Goal: Information Seeking & Learning: Compare options

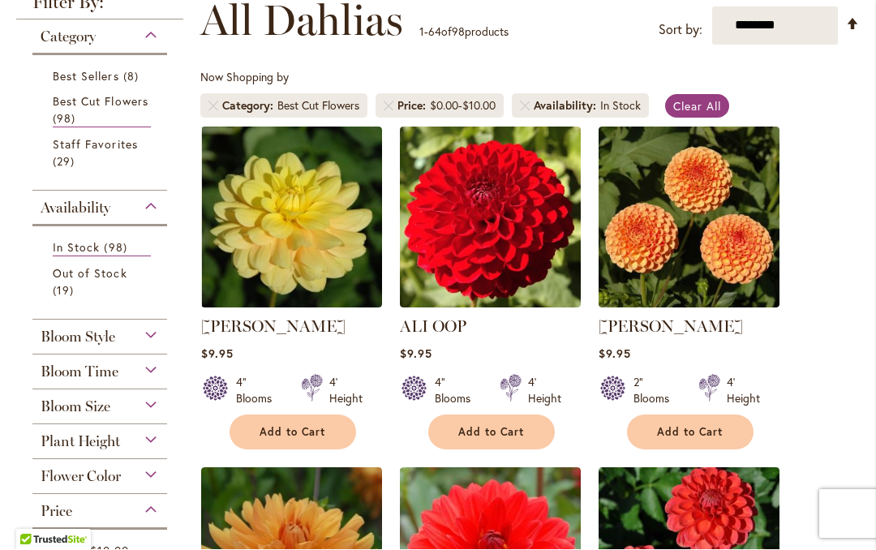
scroll to position [297, 0]
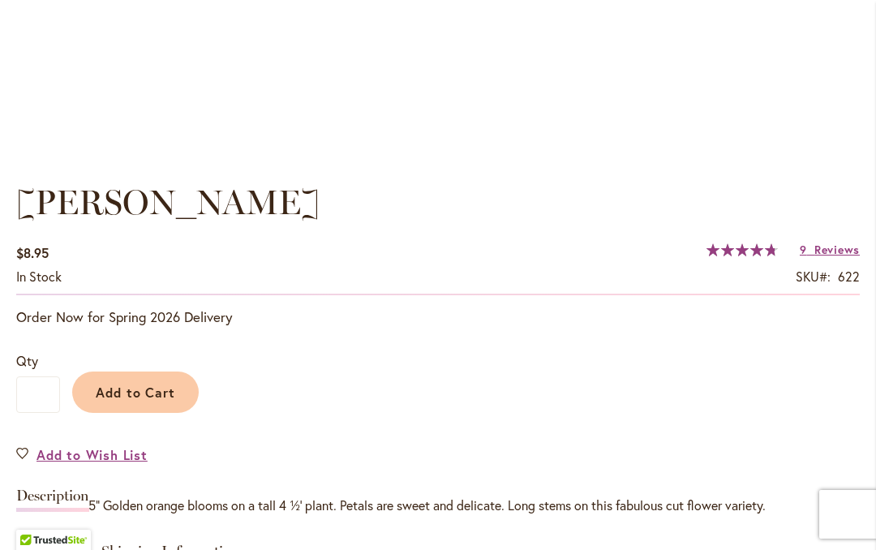
scroll to position [1101, 0]
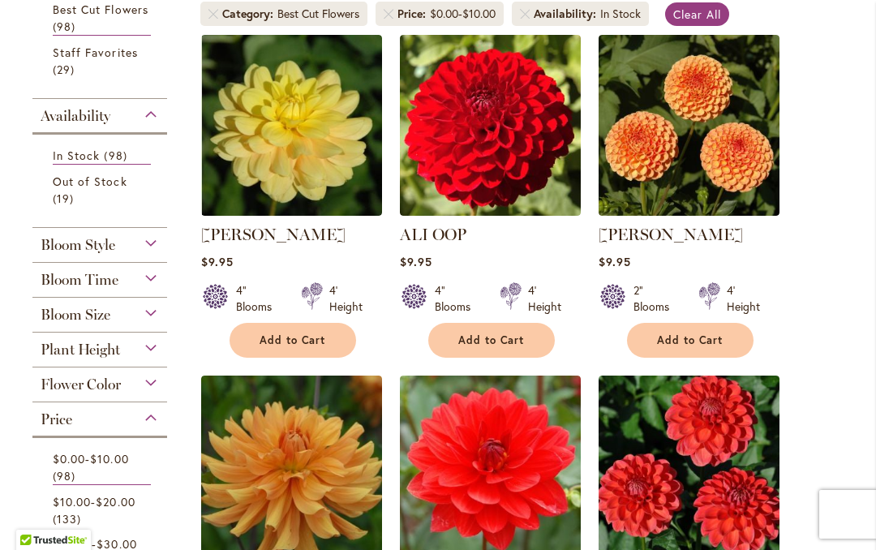
scroll to position [405, 0]
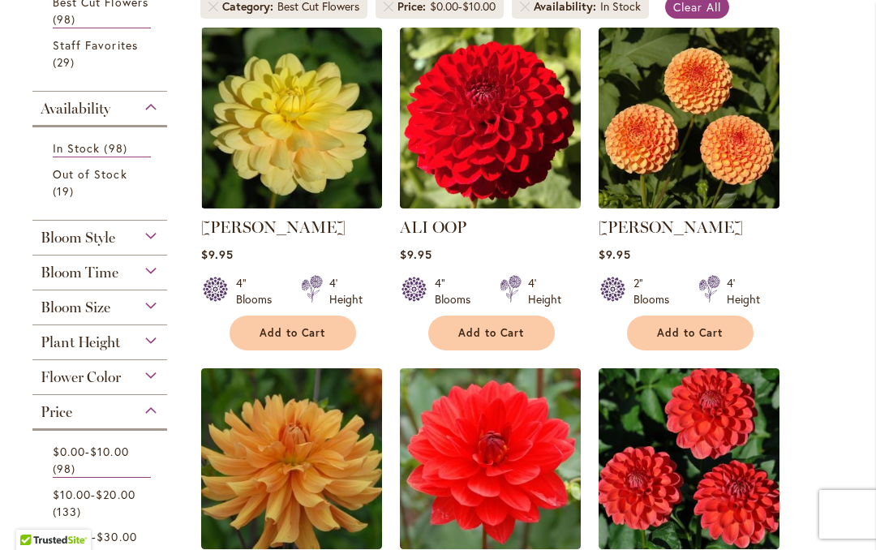
click at [66, 383] on span "Flower Color" at bounding box center [81, 377] width 80 height 18
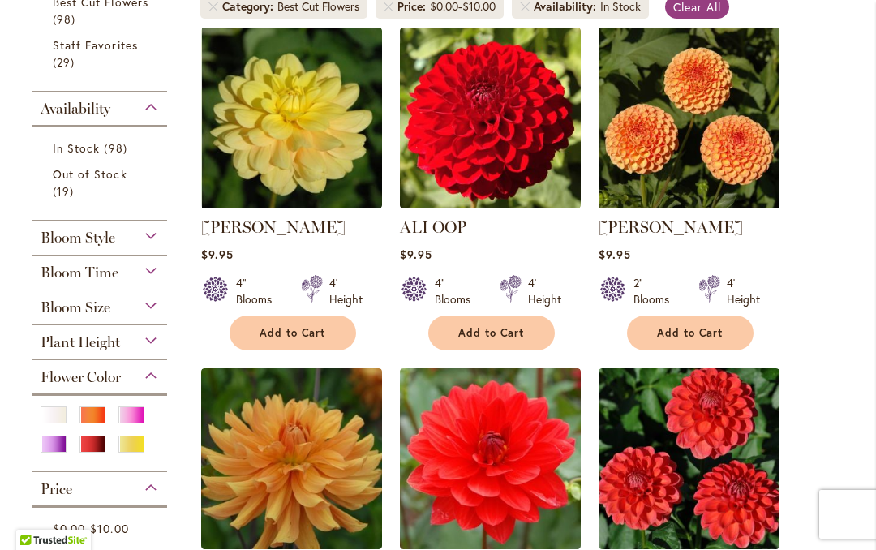
click at [53, 453] on div "Purple" at bounding box center [54, 444] width 26 height 17
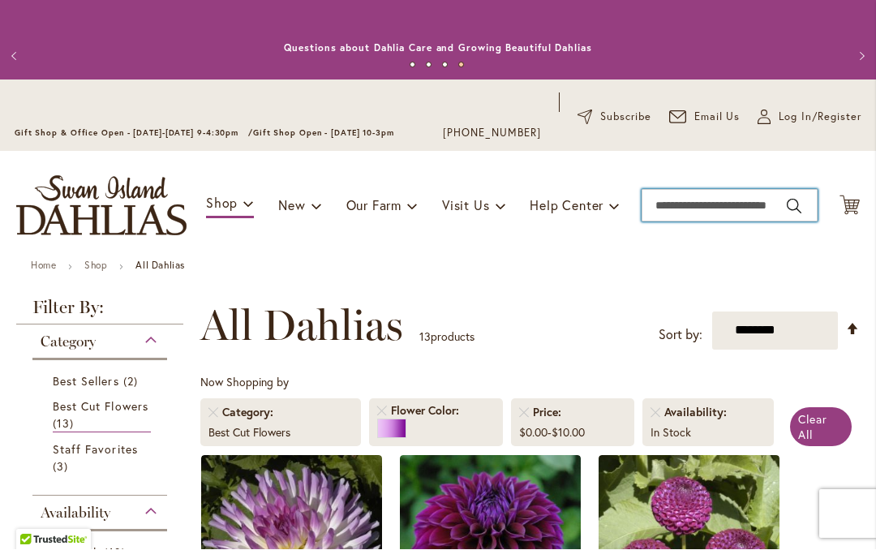
click at [699, 204] on input "Search" at bounding box center [730, 206] width 176 height 32
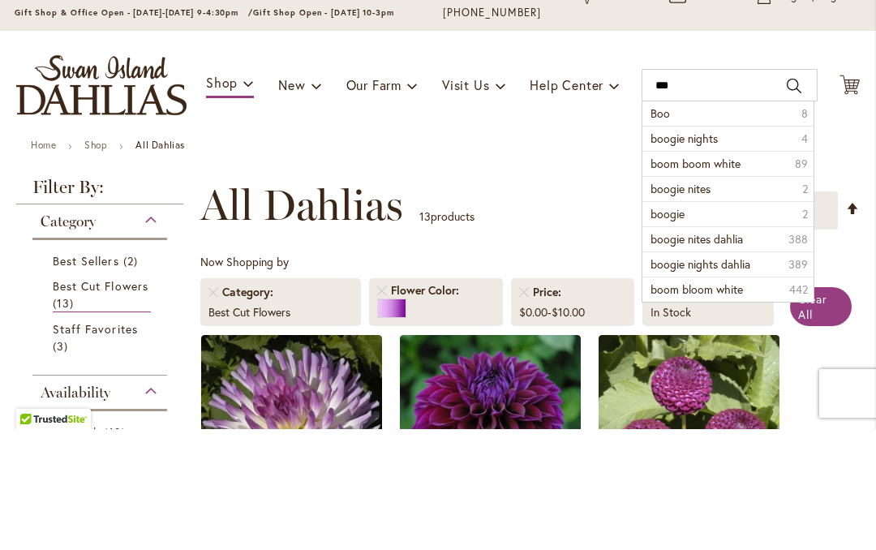
click at [663, 251] on span "boogie nights" at bounding box center [684, 258] width 67 height 15
type input "**********"
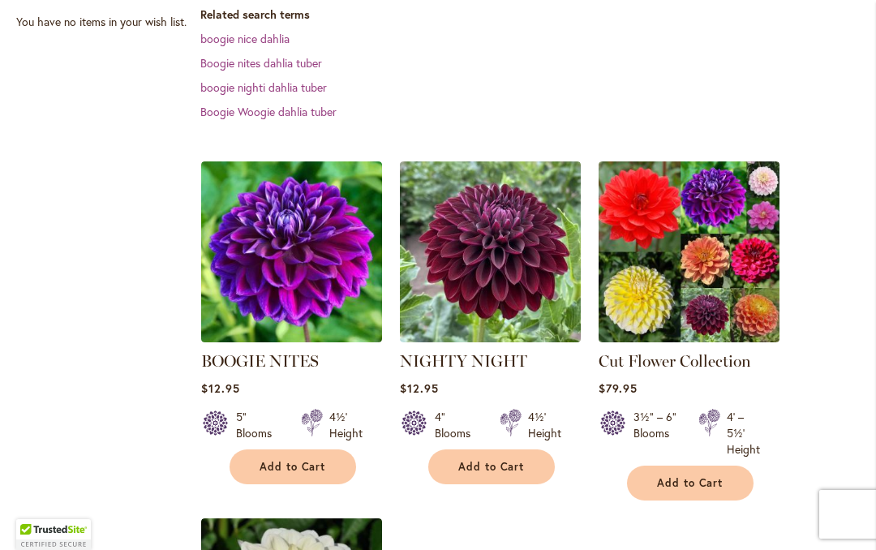
scroll to position [490, 0]
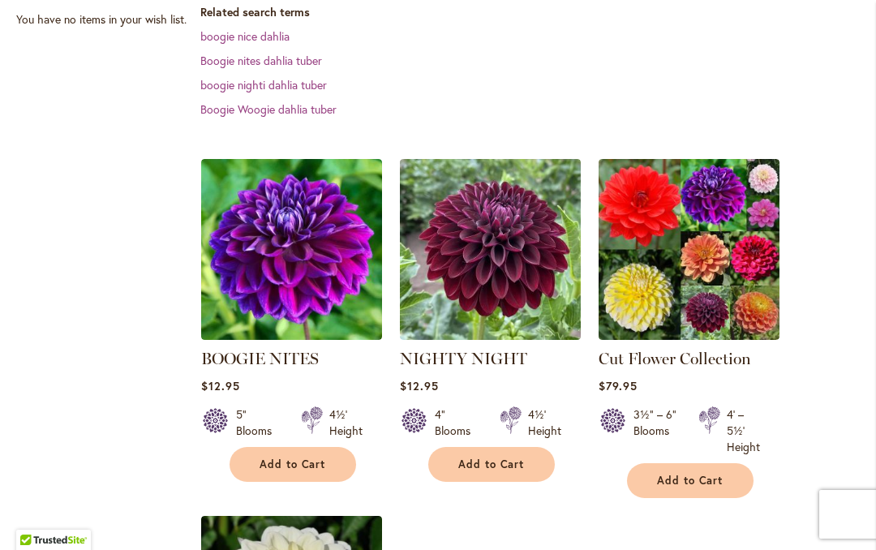
click at [271, 242] on img at bounding box center [291, 249] width 181 height 181
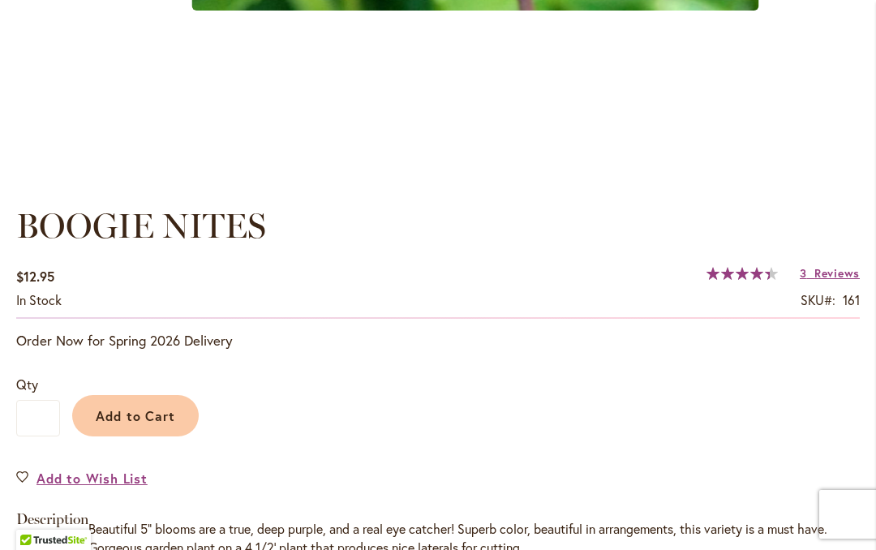
scroll to position [1012, 0]
click at [819, 278] on span "Reviews" at bounding box center [836, 272] width 45 height 15
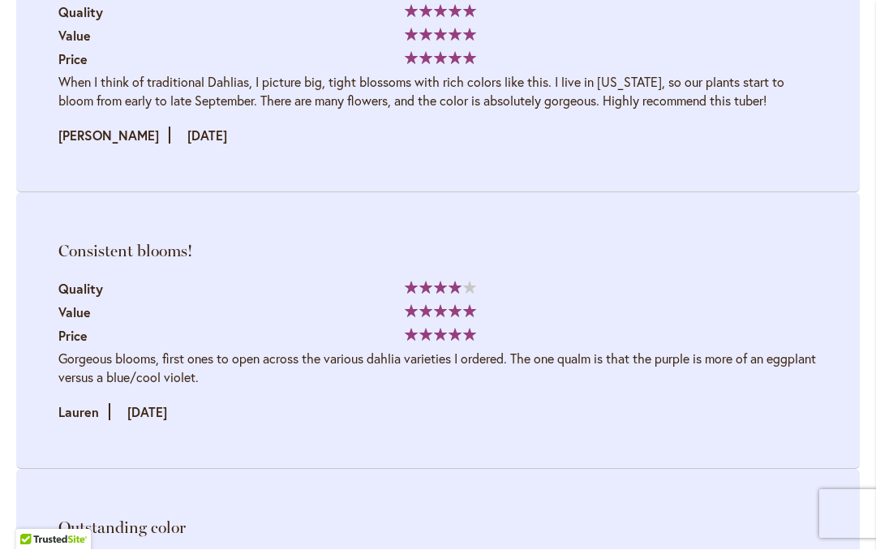
scroll to position [2773, 0]
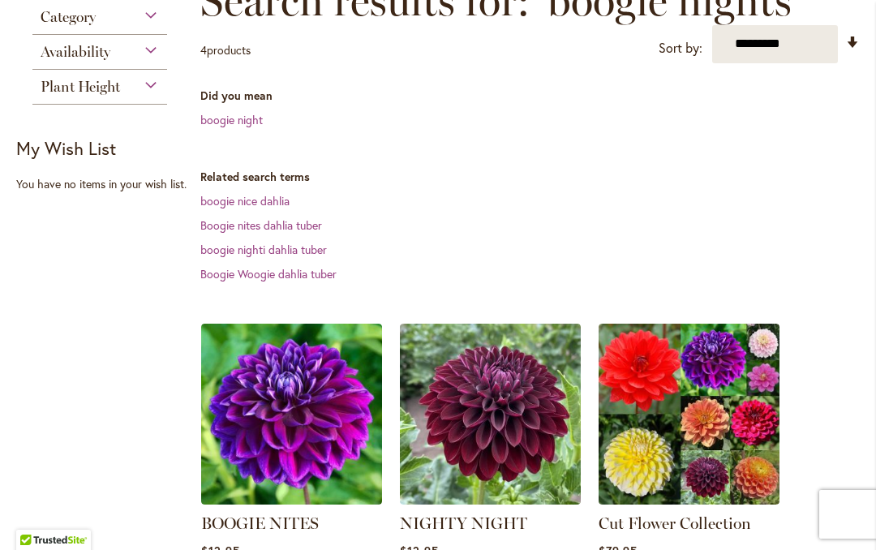
scroll to position [367, 0]
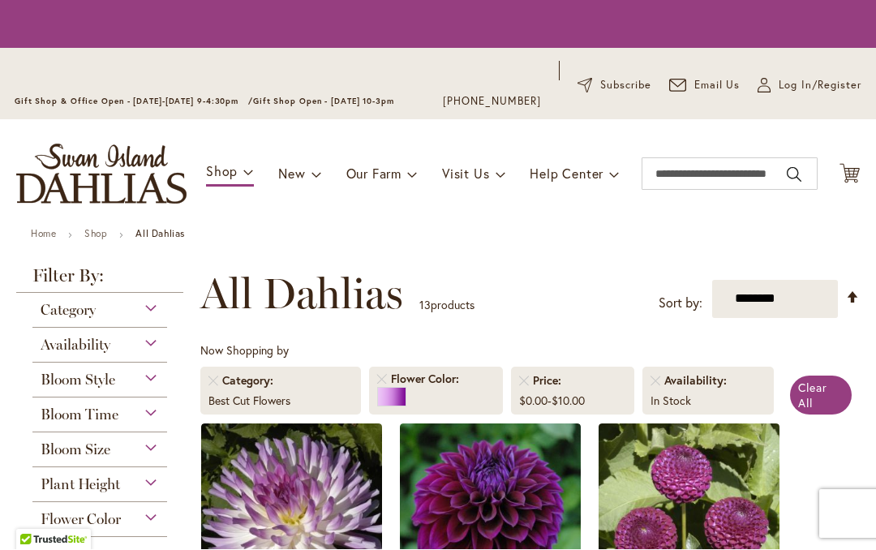
scroll to position [363, 0]
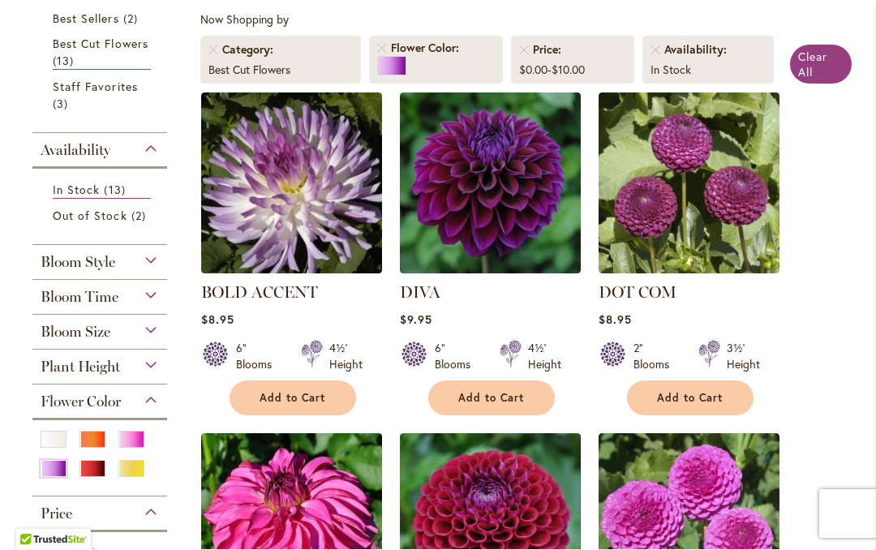
click at [637, 235] on img at bounding box center [689, 183] width 181 height 181
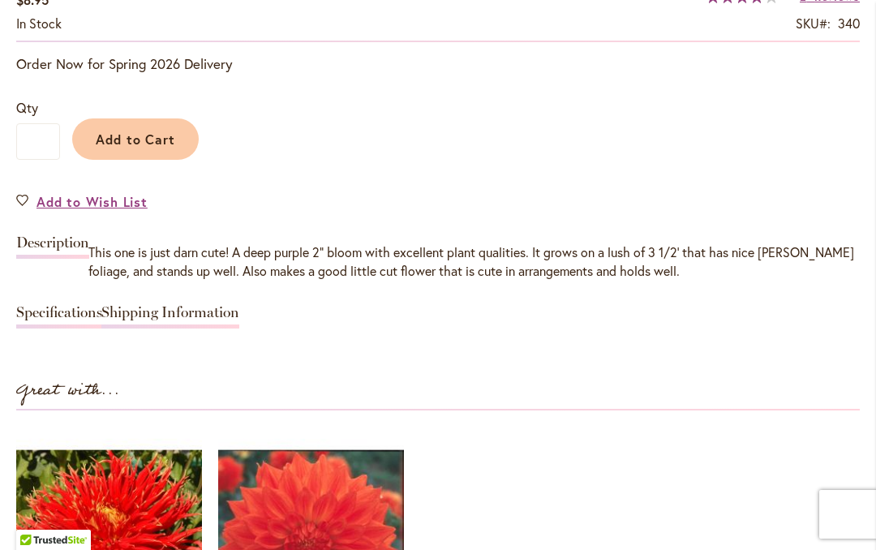
click at [33, 311] on link "Specifications" at bounding box center [59, 317] width 86 height 24
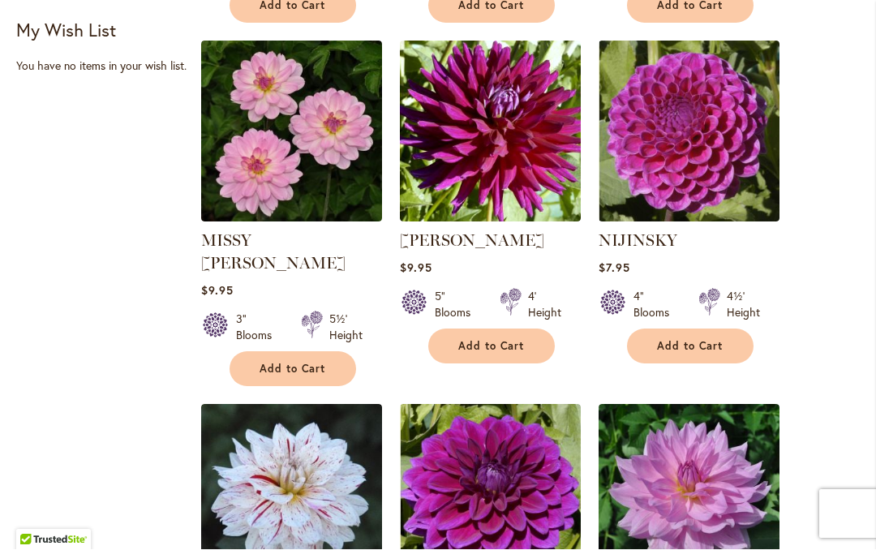
scroll to position [1095, 0]
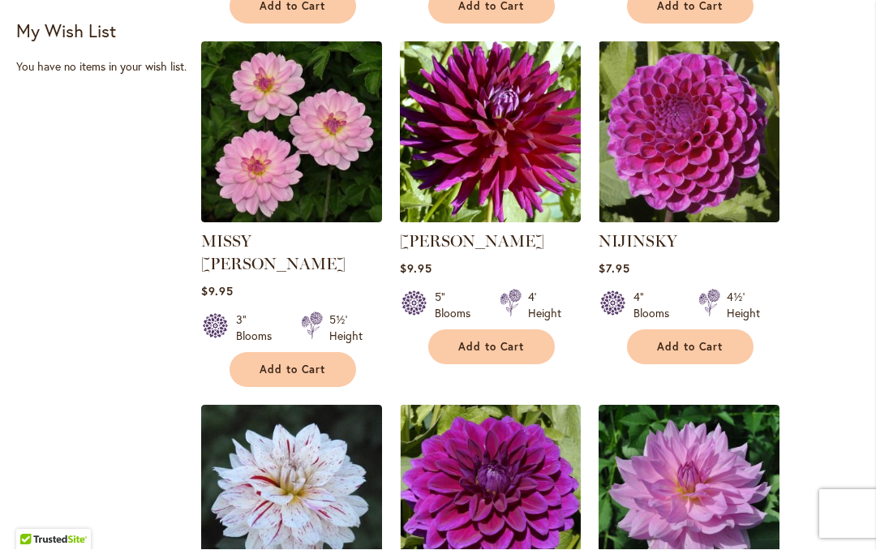
click at [467, 135] on img at bounding box center [490, 132] width 181 height 181
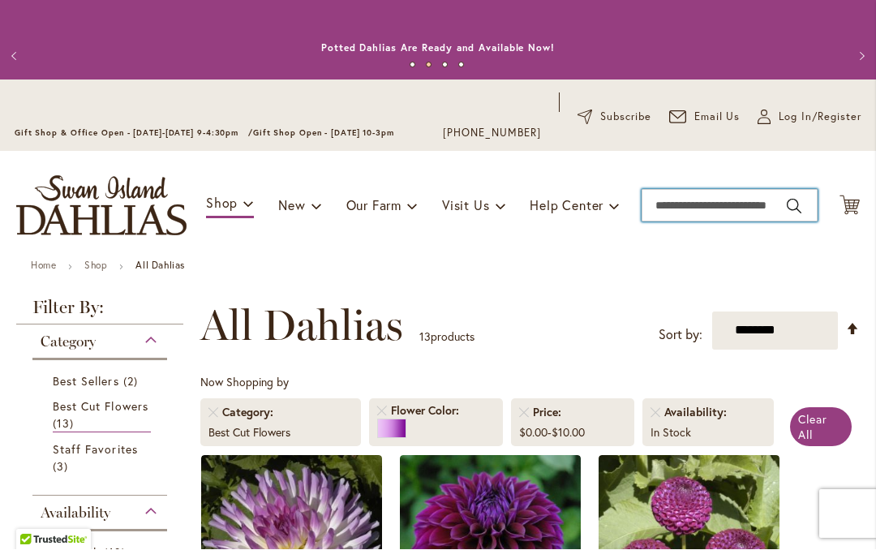
click at [701, 212] on input "Search" at bounding box center [730, 206] width 176 height 32
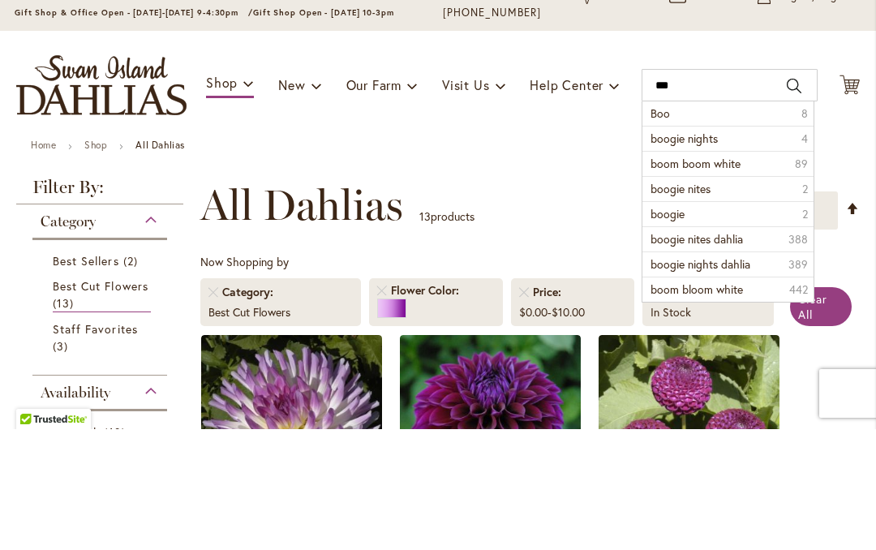
click at [657, 251] on span "boogie nights" at bounding box center [684, 258] width 67 height 15
type input "**********"
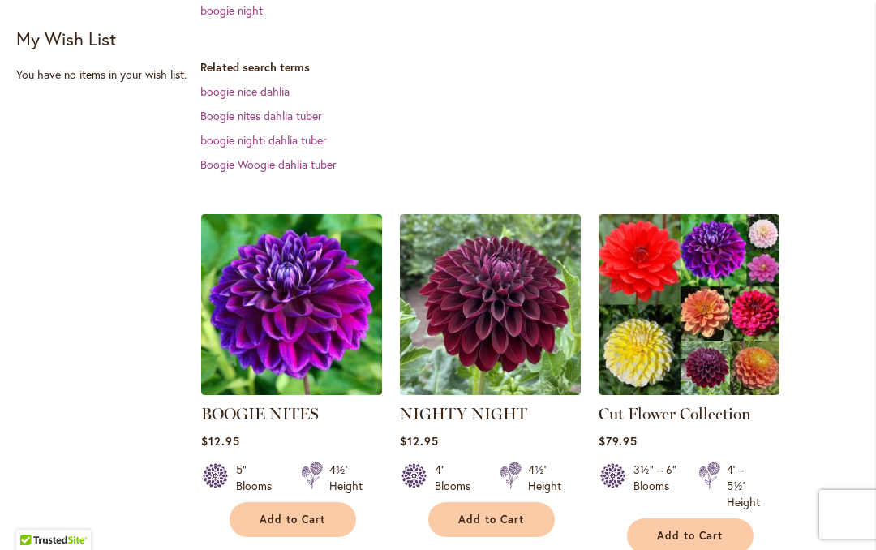
scroll to position [507, 0]
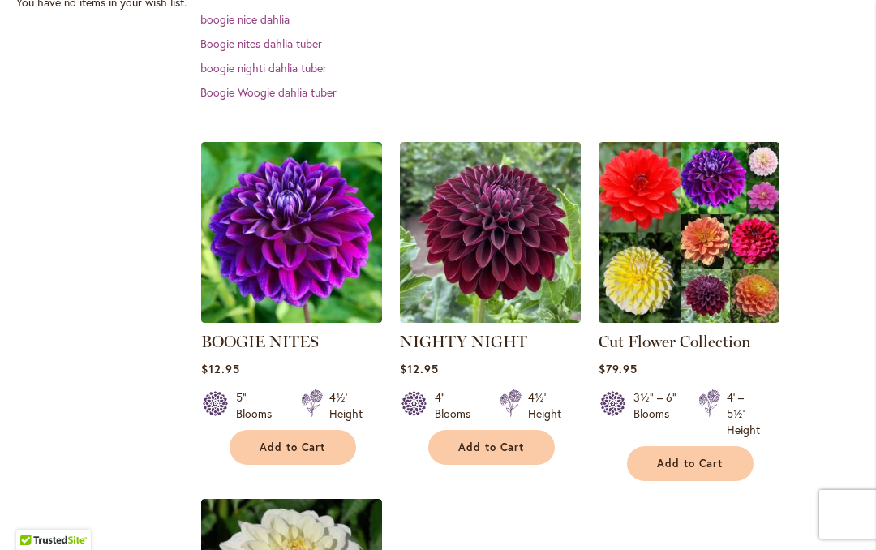
click at [242, 254] on img at bounding box center [291, 232] width 181 height 181
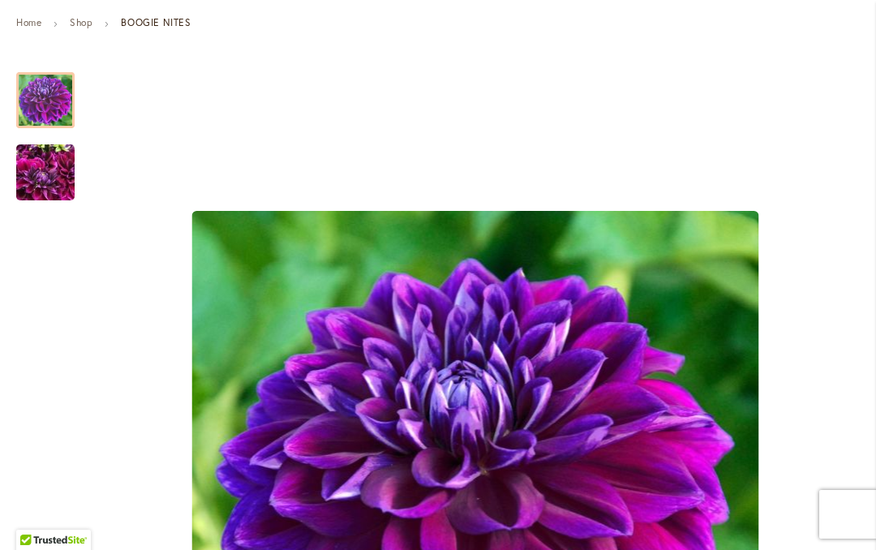
scroll to position [264, 0]
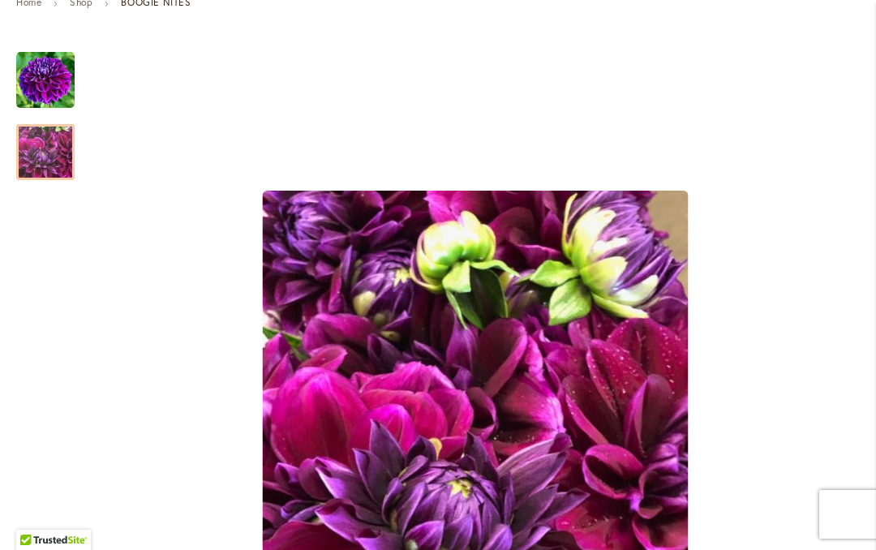
click at [32, 135] on div at bounding box center [45, 152] width 58 height 56
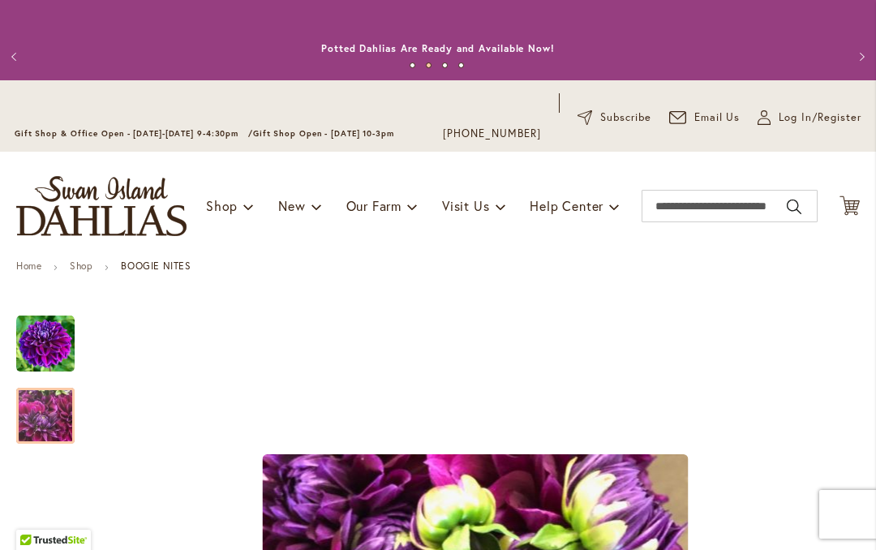
scroll to position [-2, 0]
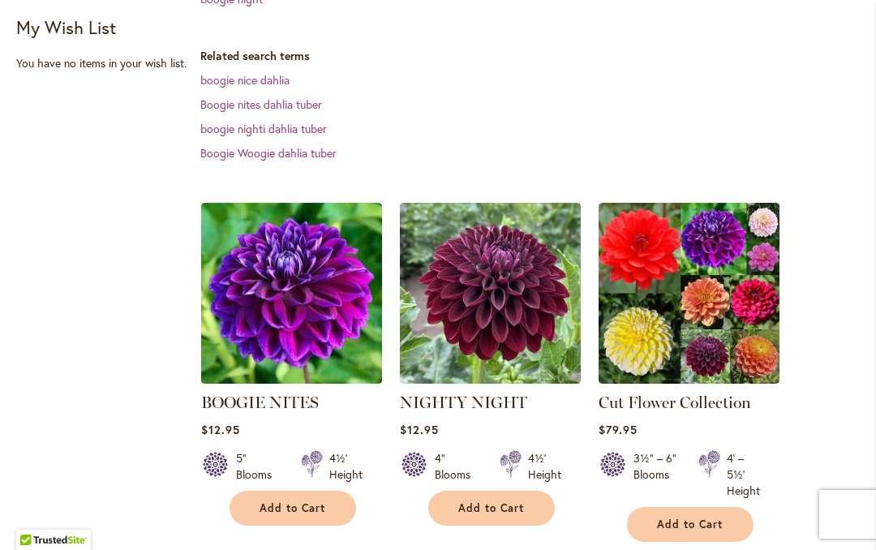
scroll to position [455, 0]
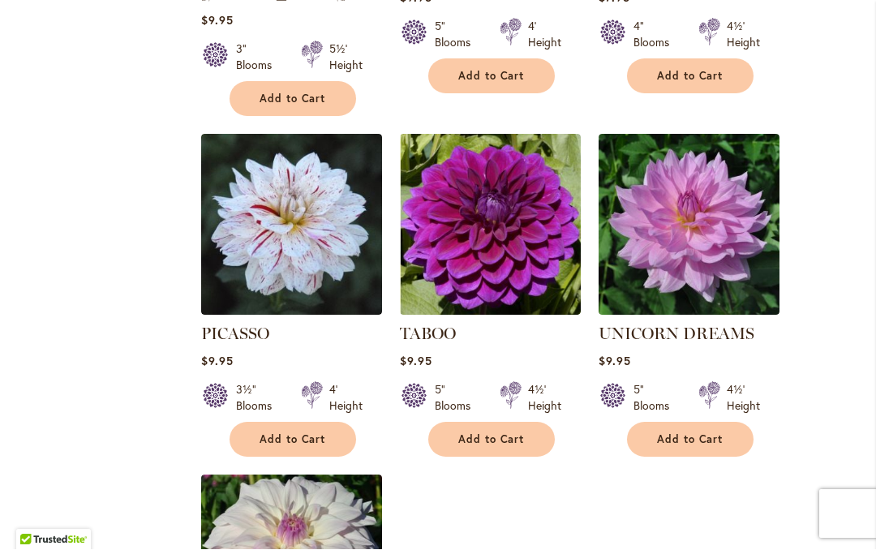
scroll to position [1369, 0]
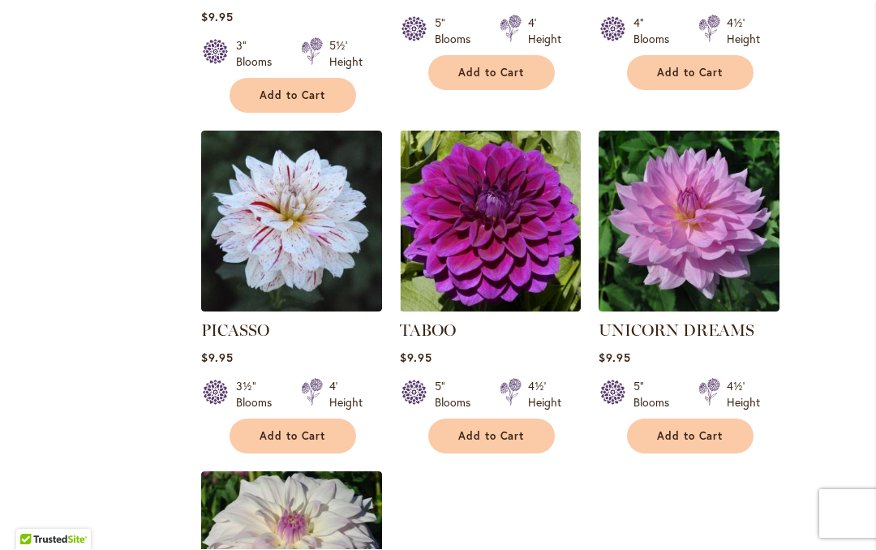
click at [442, 223] on img at bounding box center [490, 221] width 181 height 181
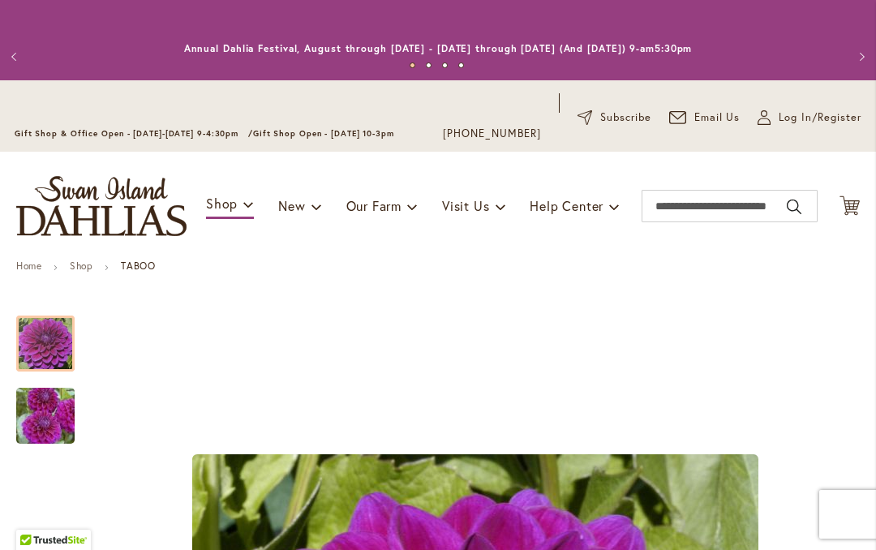
scroll to position [-2, 0]
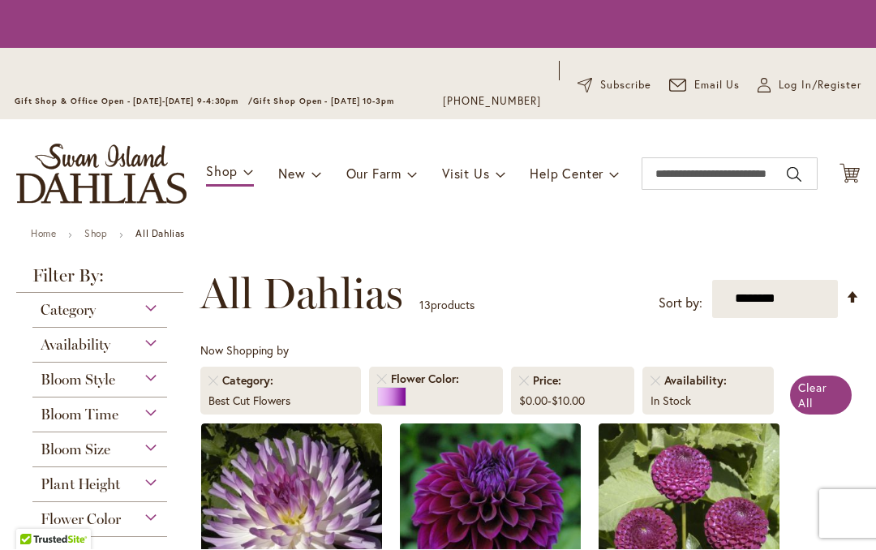
scroll to position [335, 0]
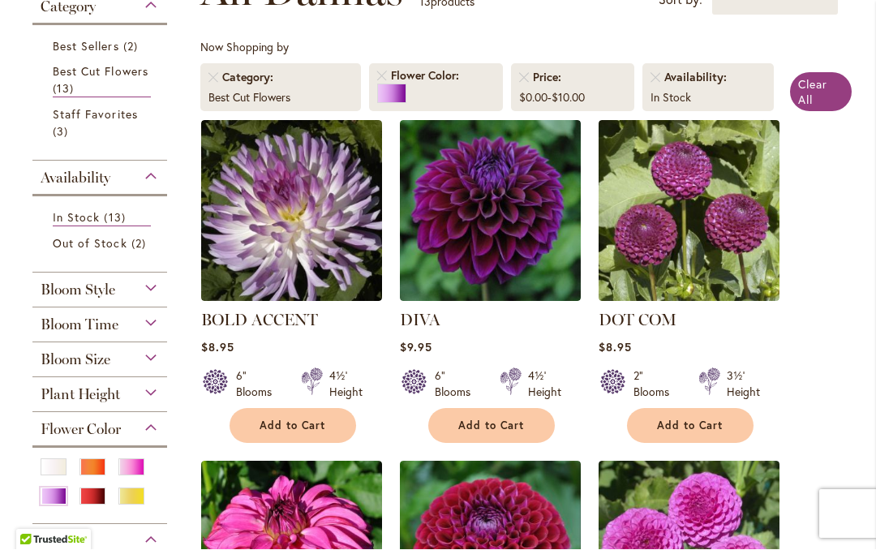
click at [277, 251] on img at bounding box center [291, 211] width 181 height 181
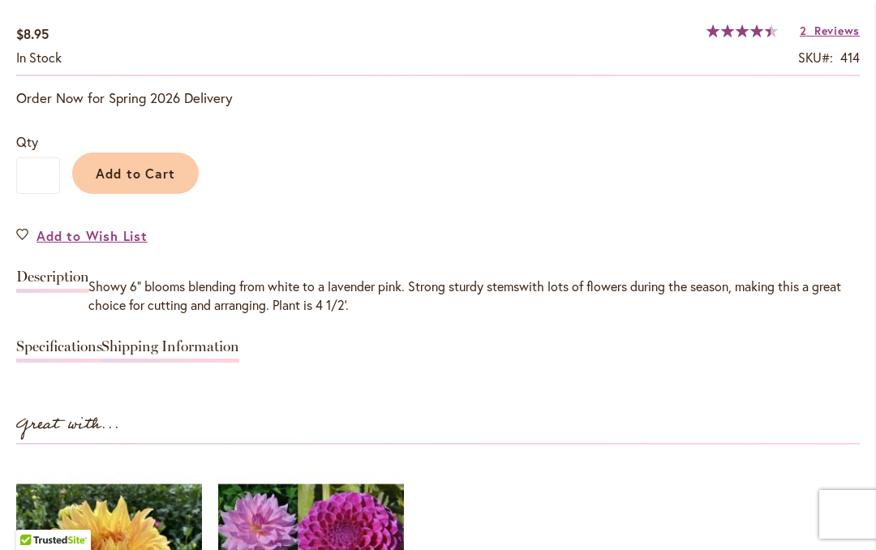
scroll to position [1255, 0]
click at [32, 353] on link "Specifications" at bounding box center [59, 350] width 86 height 24
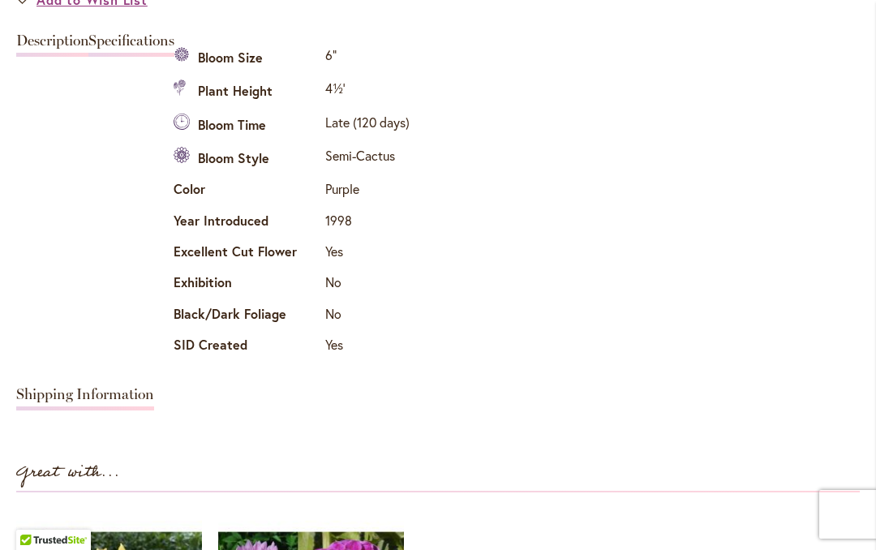
scroll to position [1471, 0]
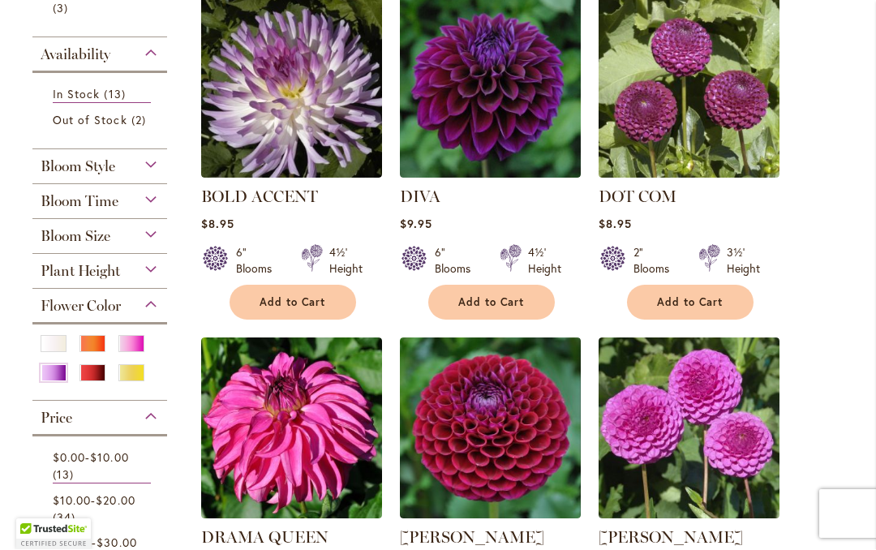
scroll to position [462, 0]
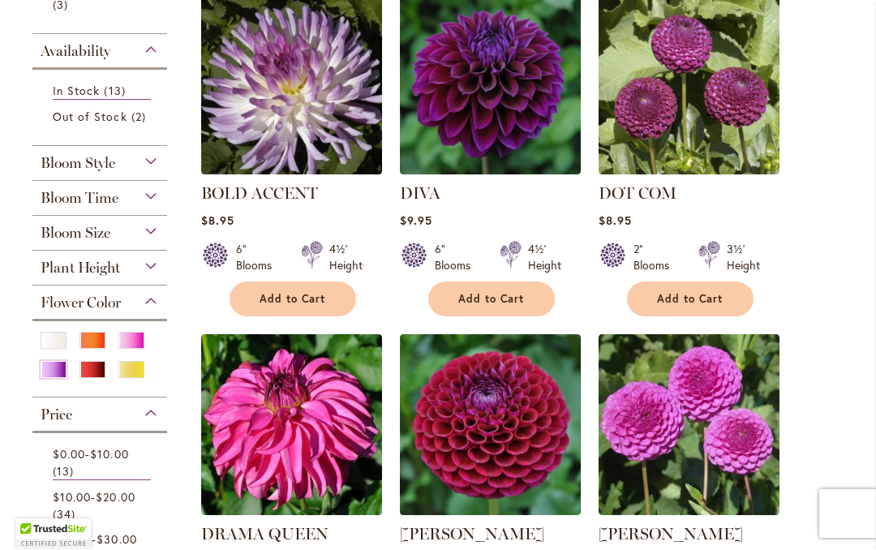
click at [132, 347] on div "Pink" at bounding box center [131, 341] width 26 height 17
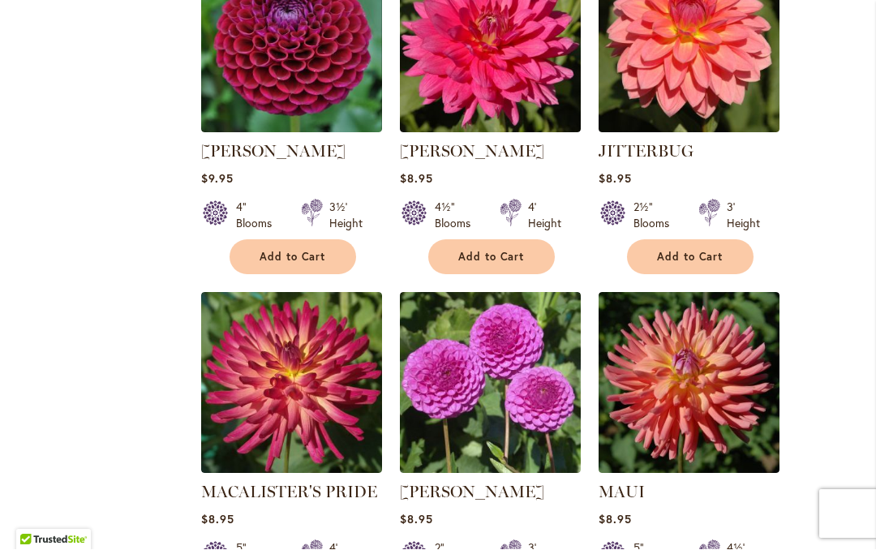
scroll to position [2959, 0]
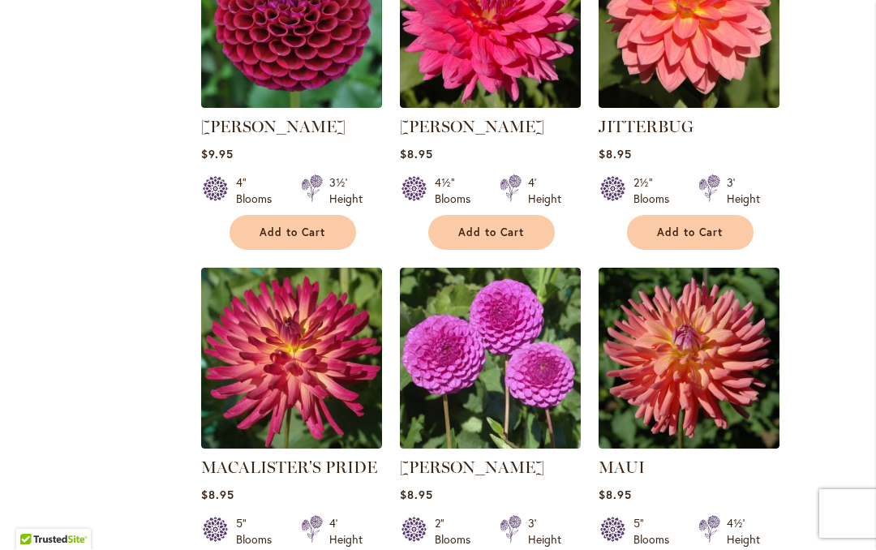
click at [314, 330] on img at bounding box center [291, 359] width 181 height 181
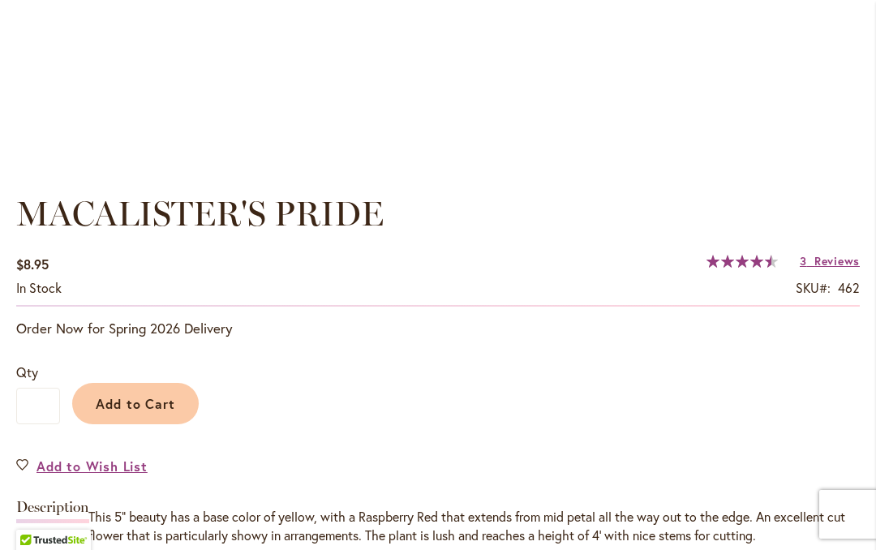
scroll to position [1045, 0]
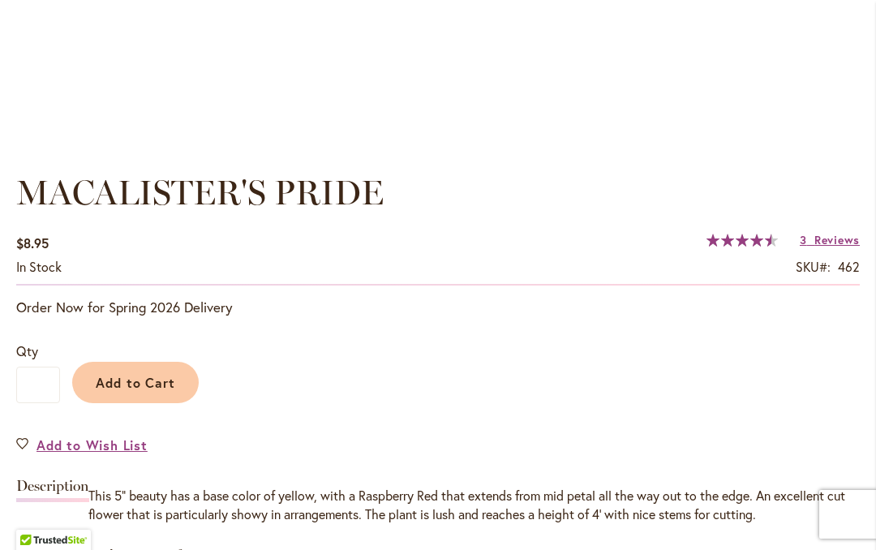
click at [815, 243] on span "Reviews" at bounding box center [836, 239] width 45 height 15
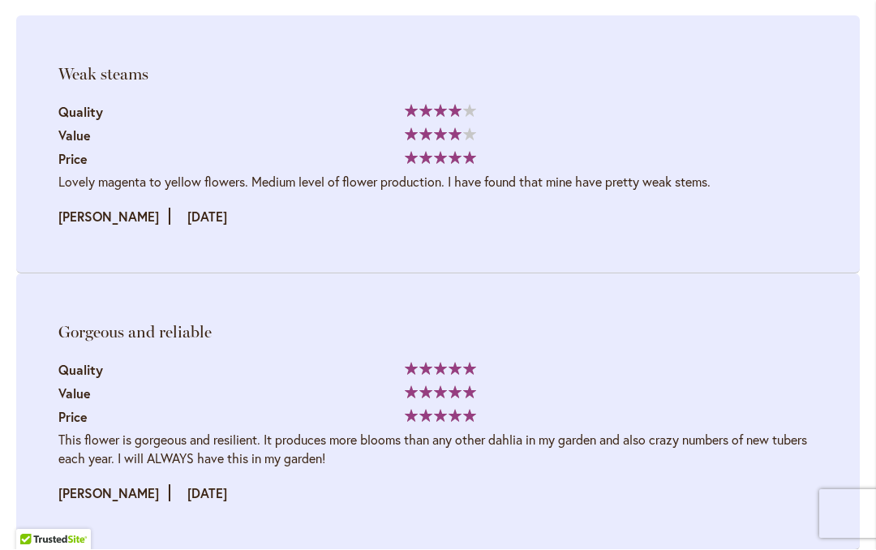
scroll to position [2689, 0]
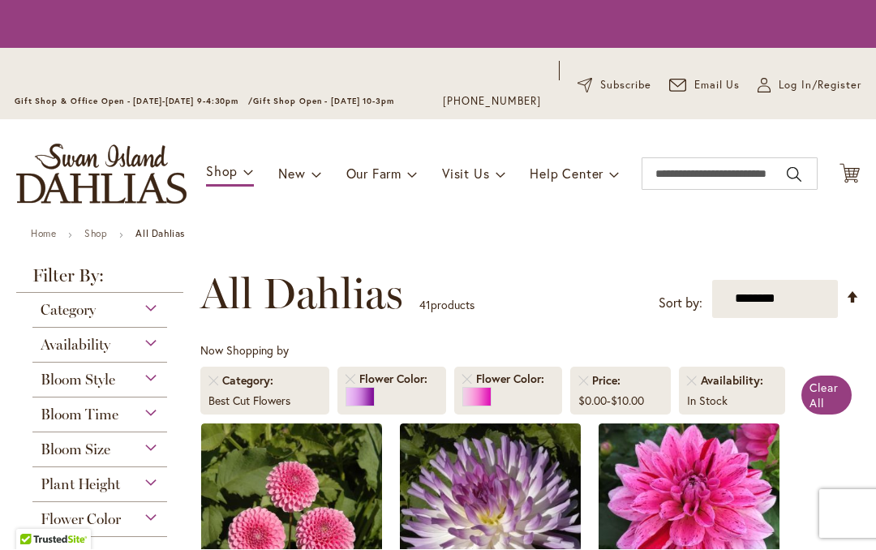
scroll to position [335, 0]
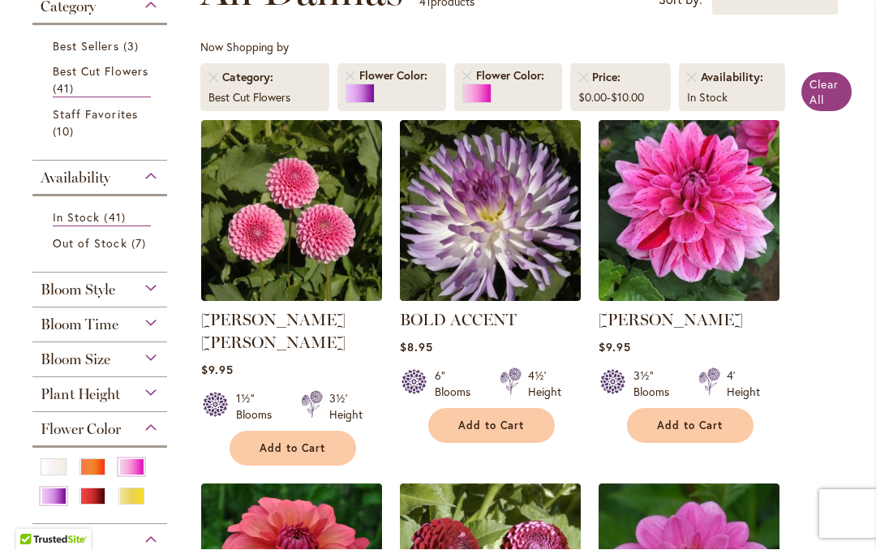
click at [75, 464] on div at bounding box center [59, 469] width 36 height 21
click at [87, 501] on div "Red" at bounding box center [93, 496] width 26 height 17
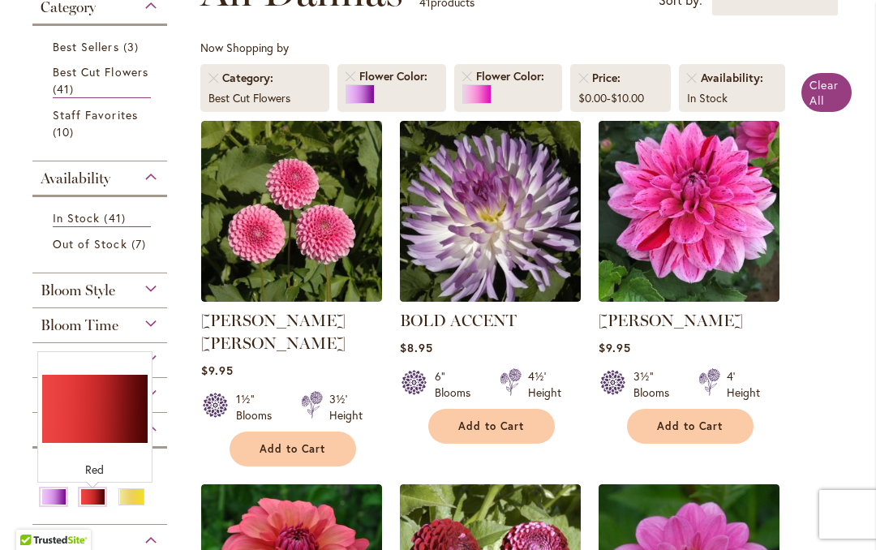
click at [86, 498] on div "Red" at bounding box center [93, 496] width 26 height 17
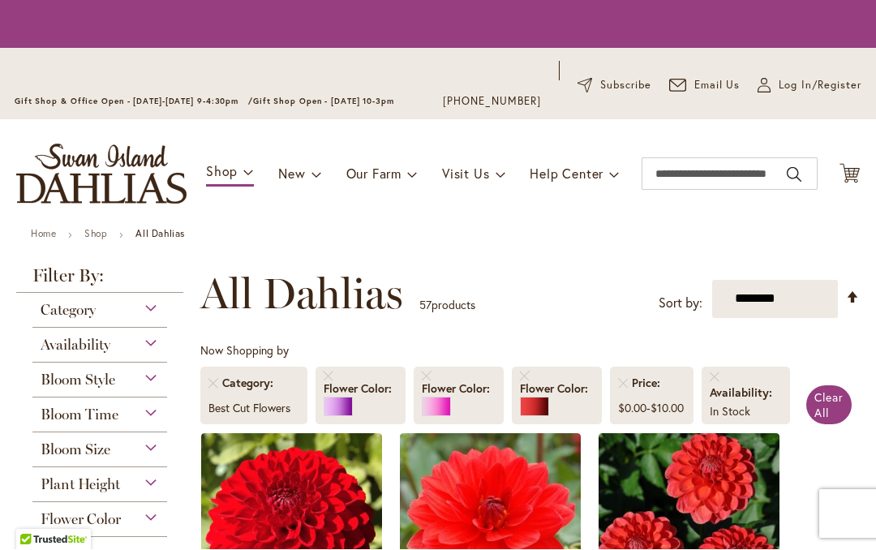
scroll to position [363, 0]
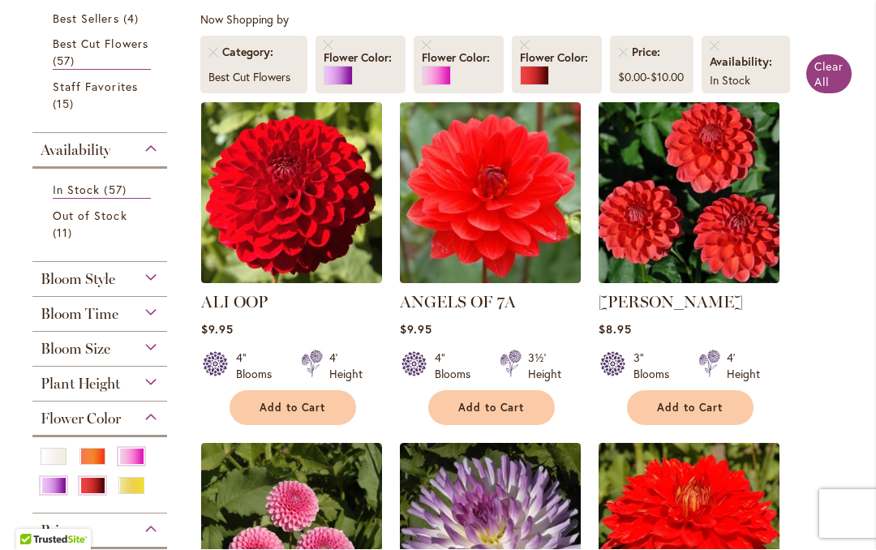
click at [429, 47] on link "Remove Flower Color Pink" at bounding box center [427, 46] width 10 height 10
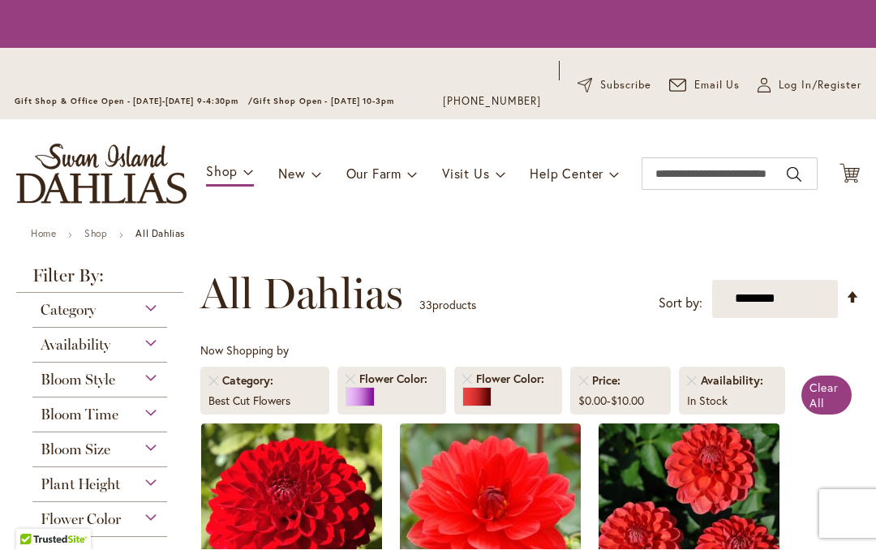
scroll to position [335, 0]
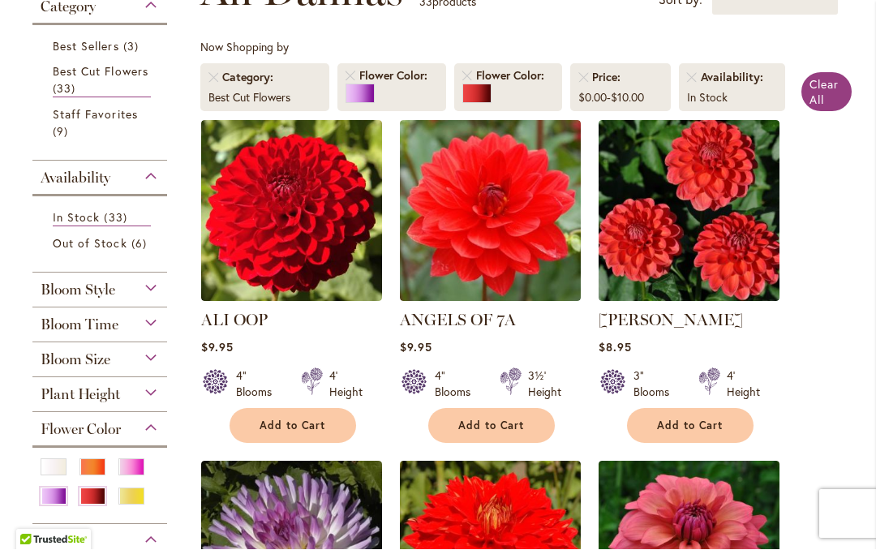
click at [342, 70] on li "Flower Color" at bounding box center [391, 88] width 109 height 48
click at [301, 224] on img at bounding box center [291, 211] width 181 height 181
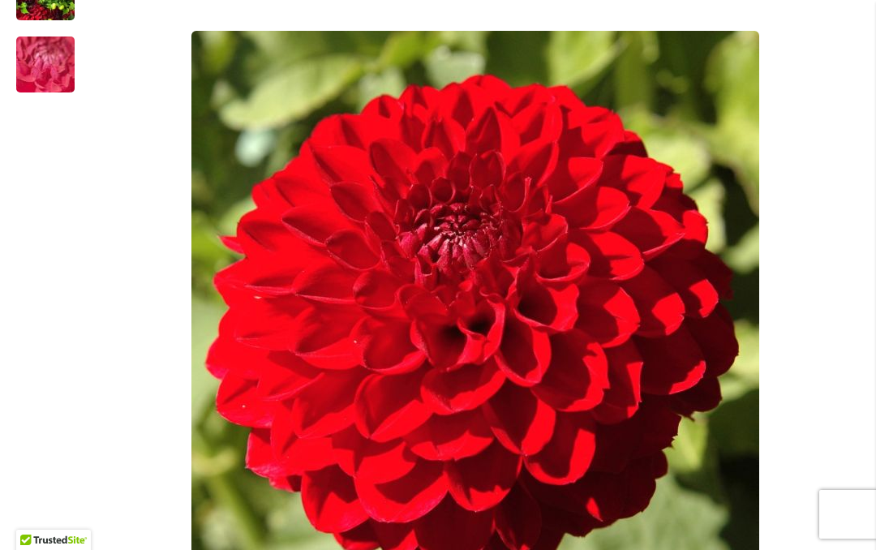
scroll to position [396, 0]
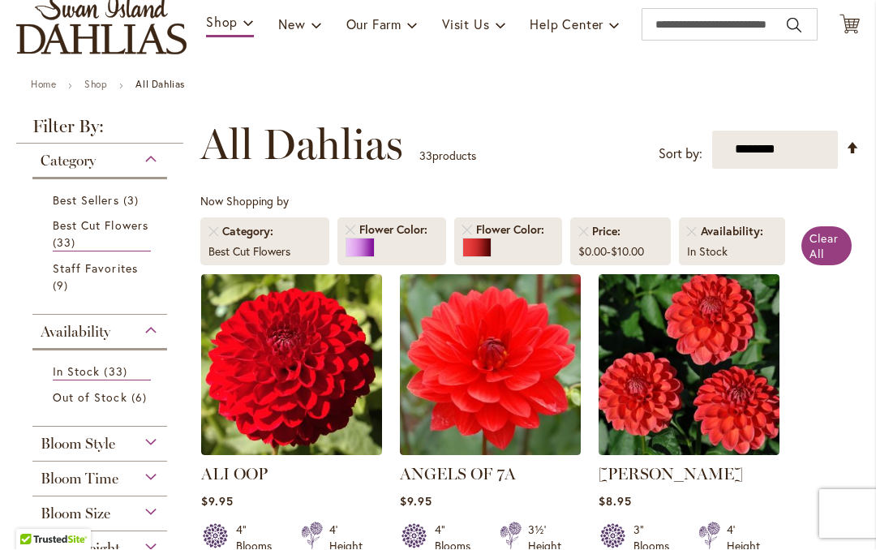
scroll to position [183, 0]
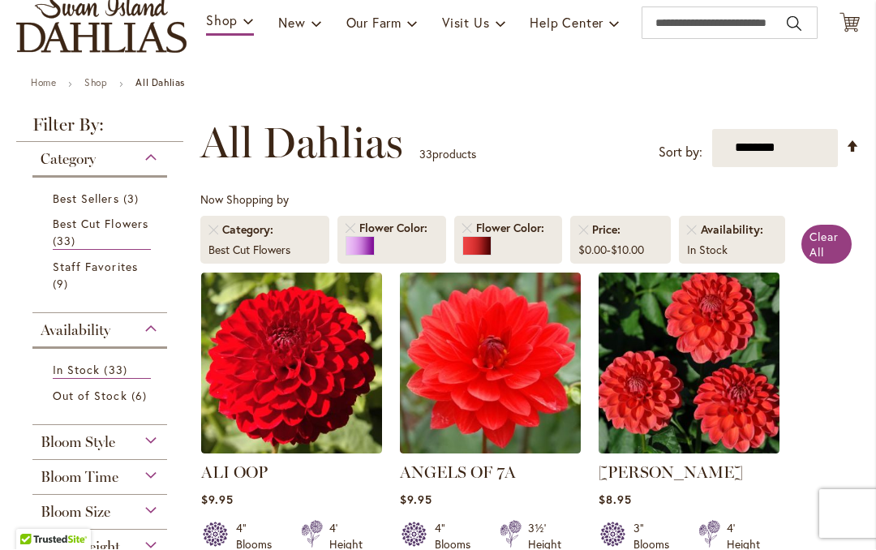
click at [343, 231] on li "Flower Color" at bounding box center [391, 241] width 109 height 48
click at [360, 228] on span "Flower Color" at bounding box center [395, 229] width 72 height 16
click at [349, 239] on div at bounding box center [360, 246] width 29 height 19
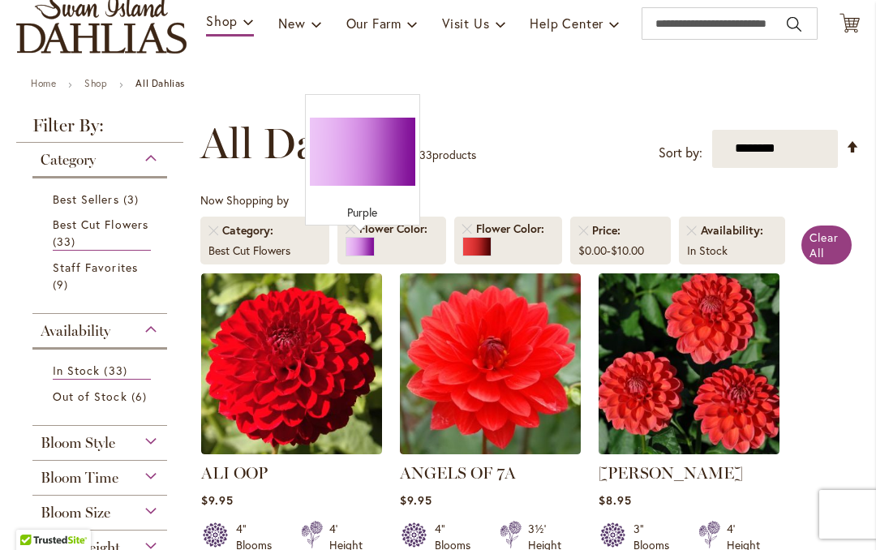
click at [348, 233] on link "Remove Flower Color Purple" at bounding box center [351, 229] width 10 height 10
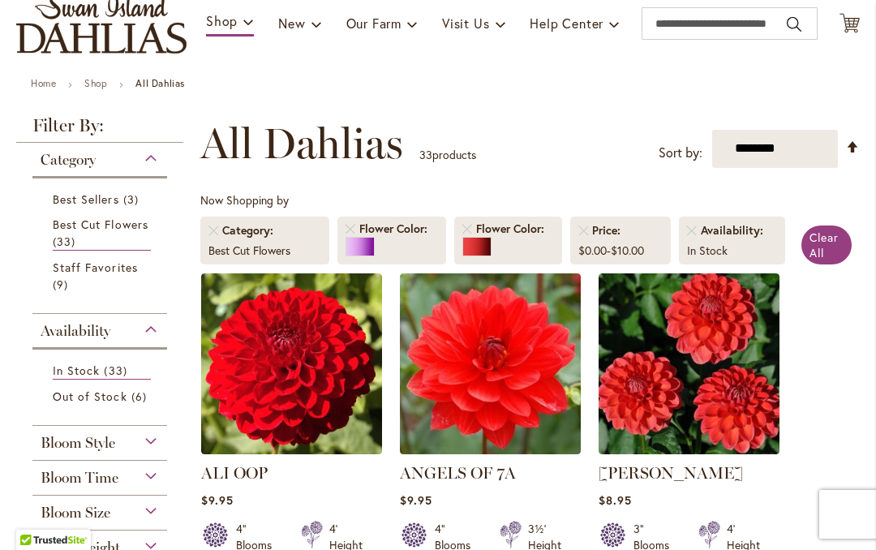
click at [346, 225] on link "Remove Flower Color Purple" at bounding box center [351, 229] width 10 height 10
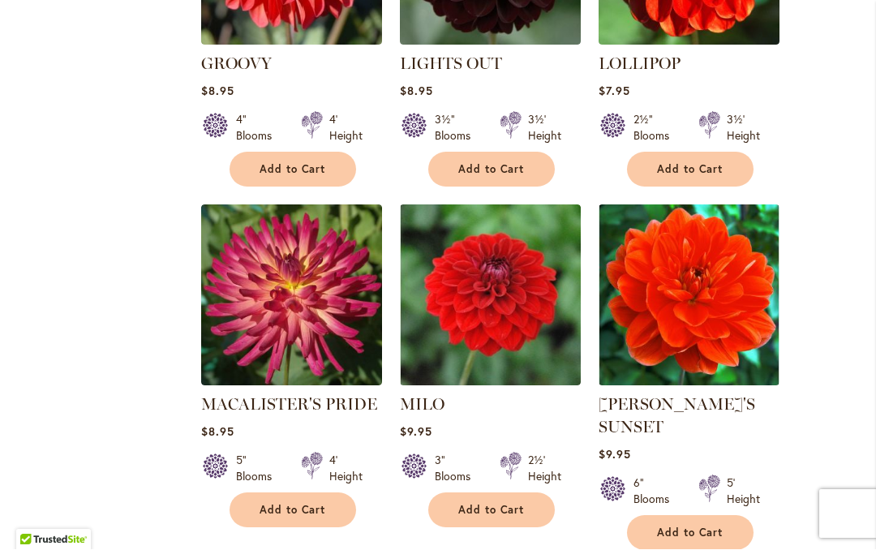
scroll to position [1657, 0]
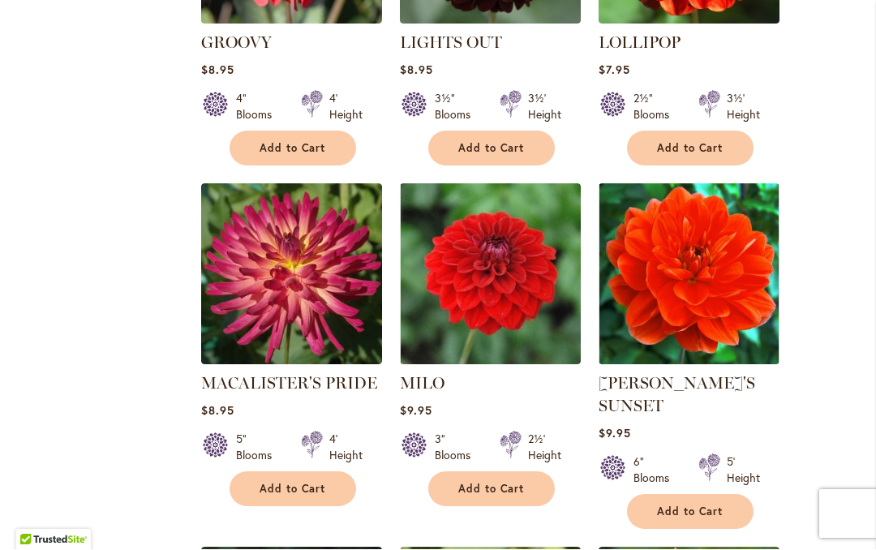
click at [745, 315] on img at bounding box center [689, 274] width 181 height 181
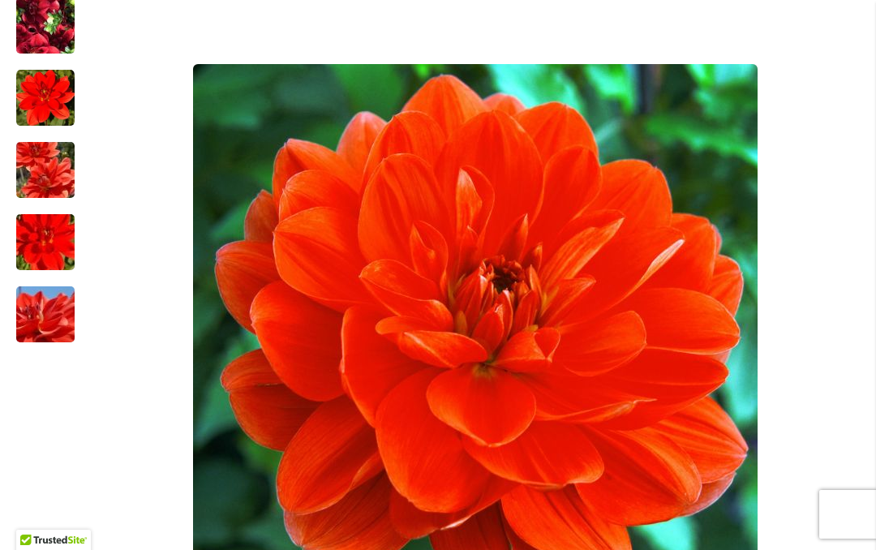
scroll to position [387, 0]
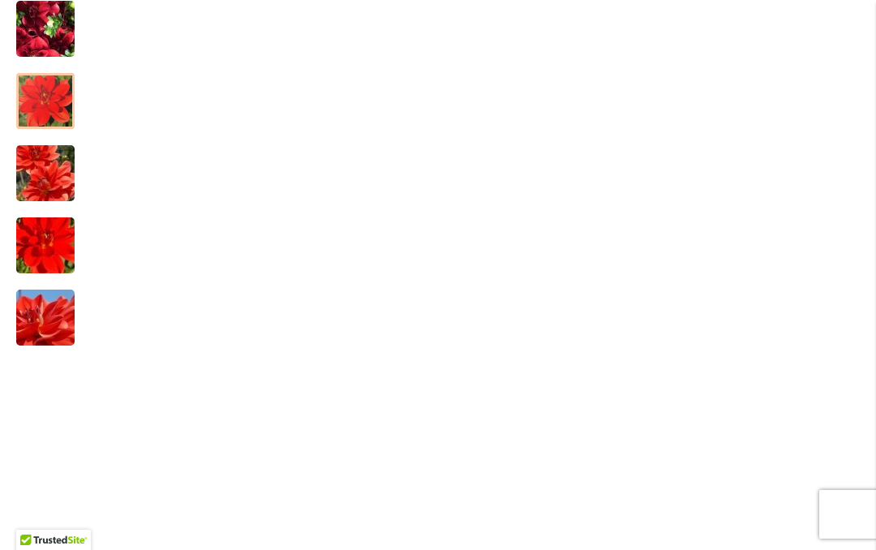
click at [38, 94] on img "PATRICIA ANN'S SUNSET" at bounding box center [45, 101] width 58 height 58
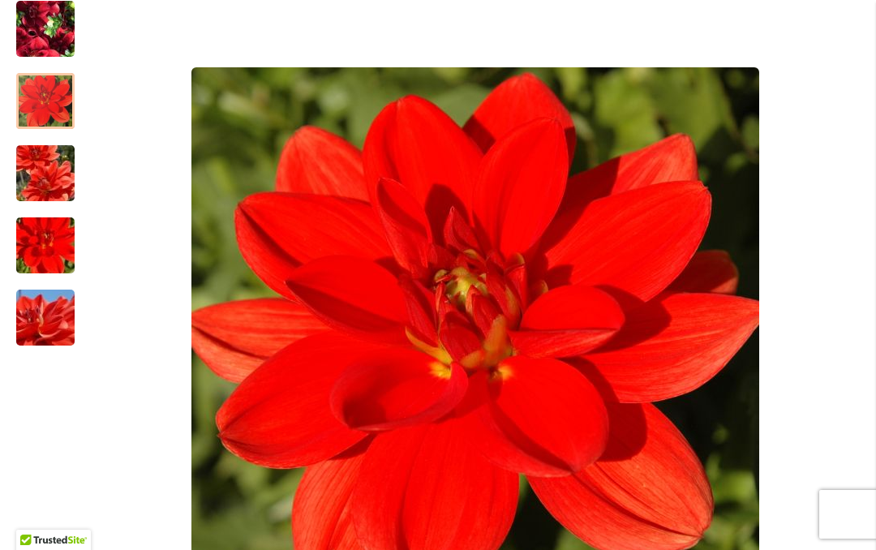
click at [32, 185] on img "PATRICIA ANN'S SUNSET" at bounding box center [45, 174] width 117 height 78
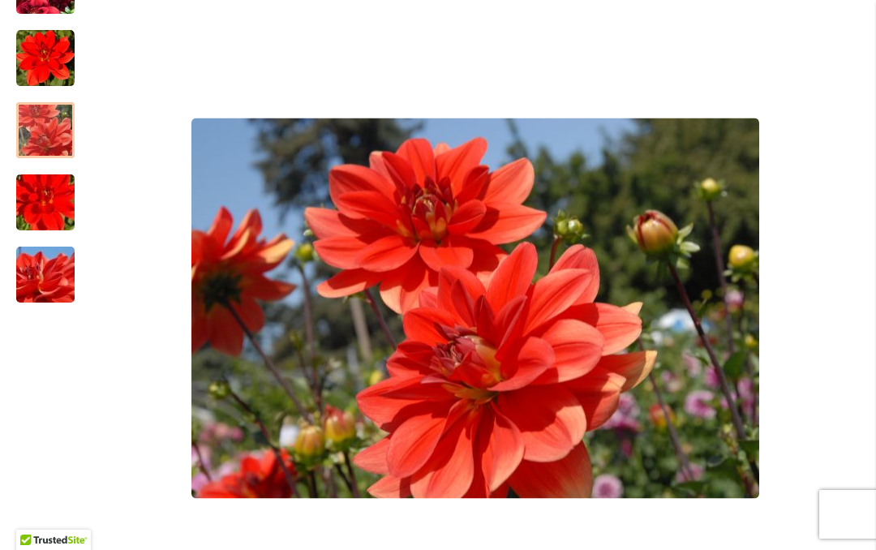
scroll to position [432, 0]
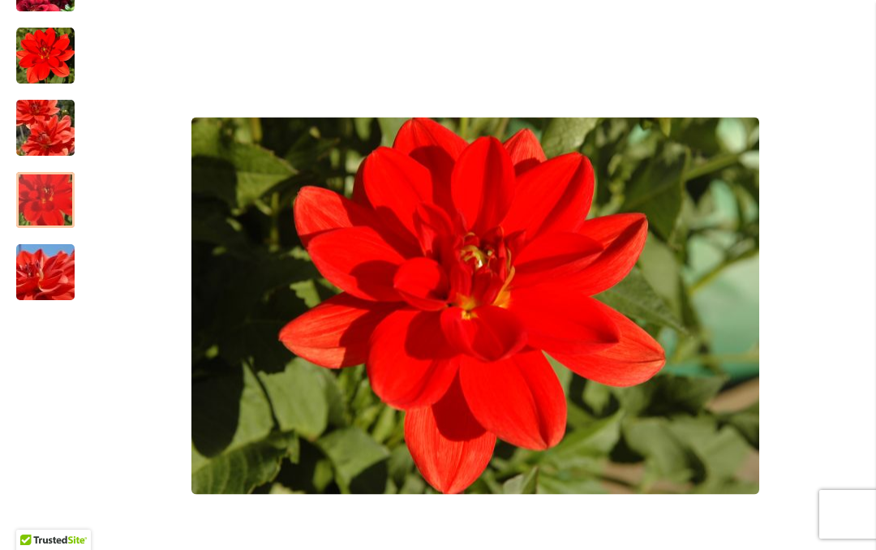
click at [48, 202] on img "PATRICIA ANN'S SUNSET" at bounding box center [45, 200] width 117 height 78
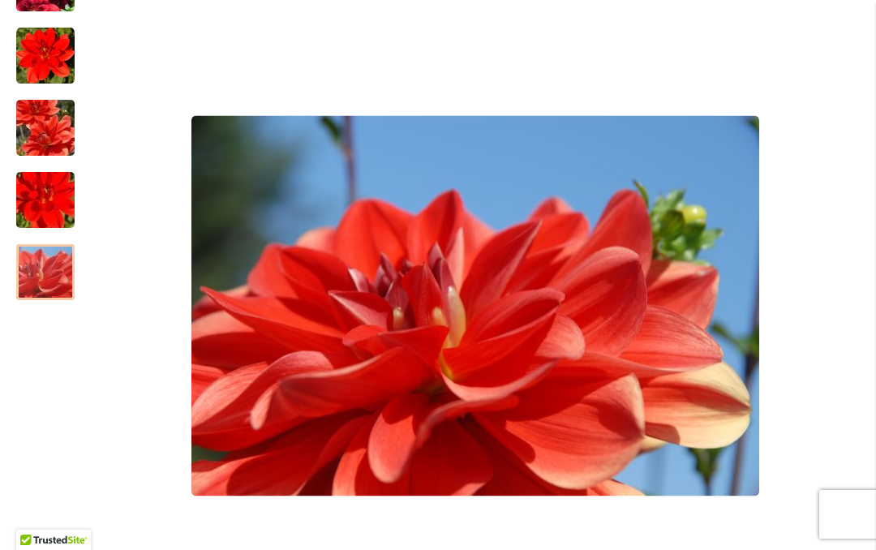
click at [33, 265] on img "PATRICIA ANN'S SUNSET" at bounding box center [45, 273] width 117 height 78
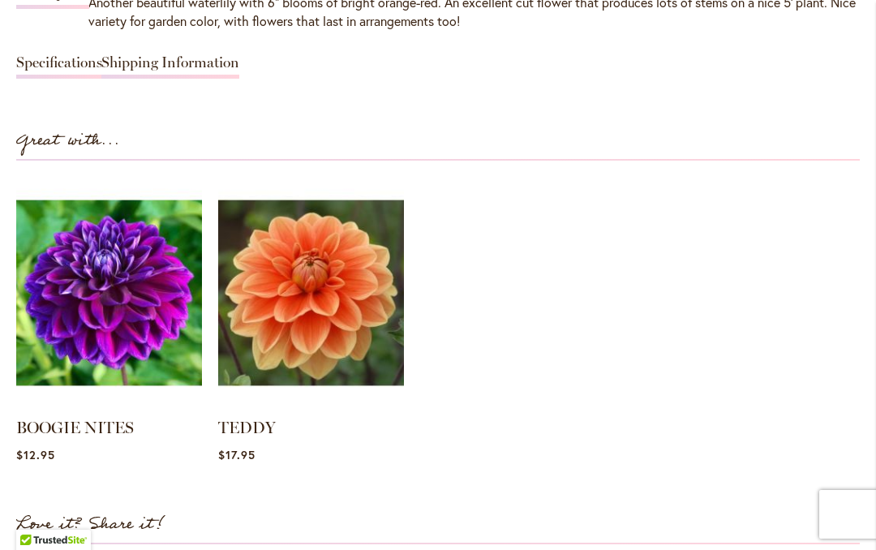
scroll to position [1527, 0]
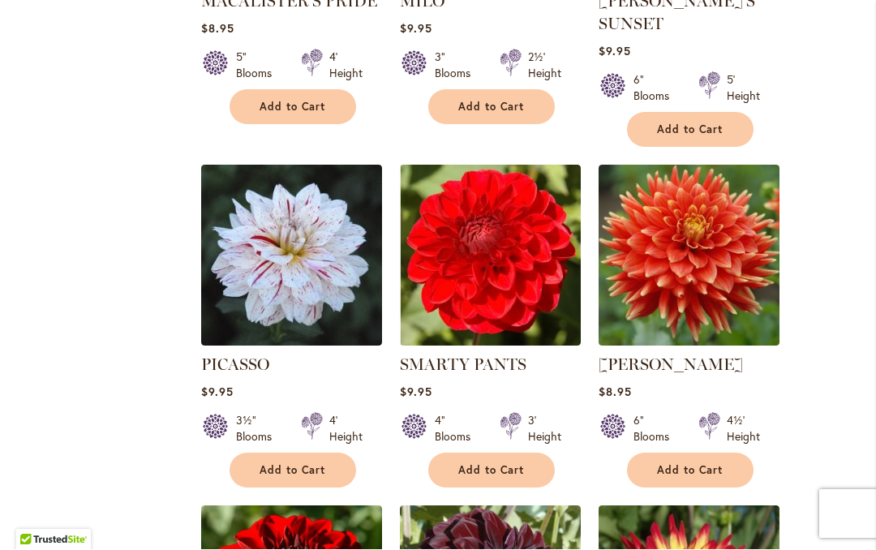
scroll to position [2040, 0]
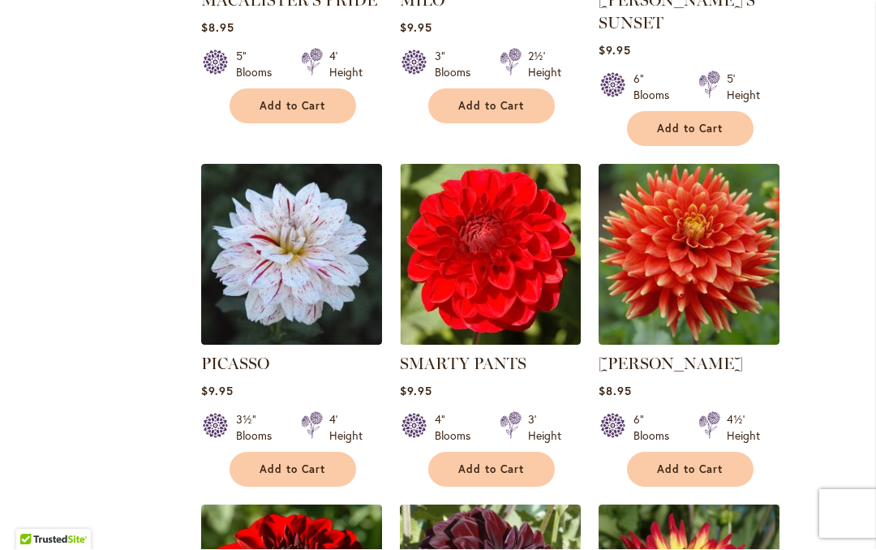
click at [414, 281] on img at bounding box center [490, 255] width 181 height 181
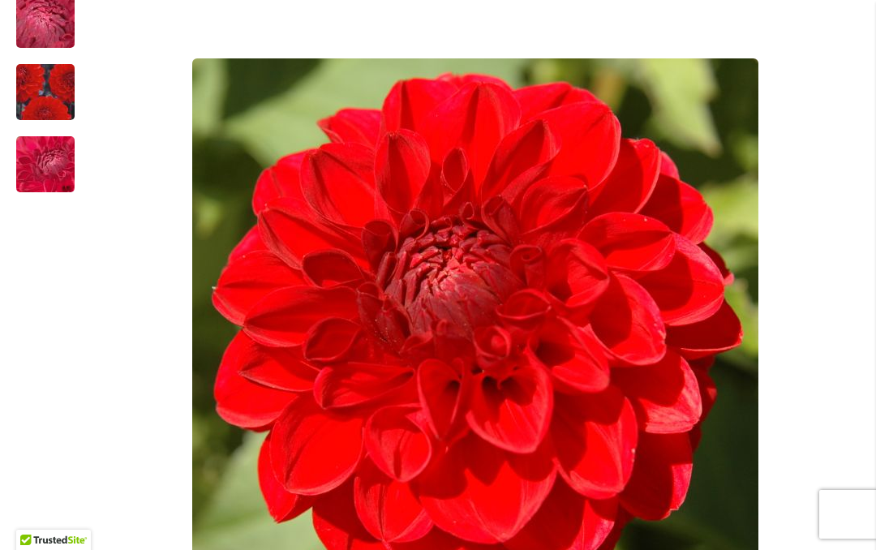
scroll to position [361, 0]
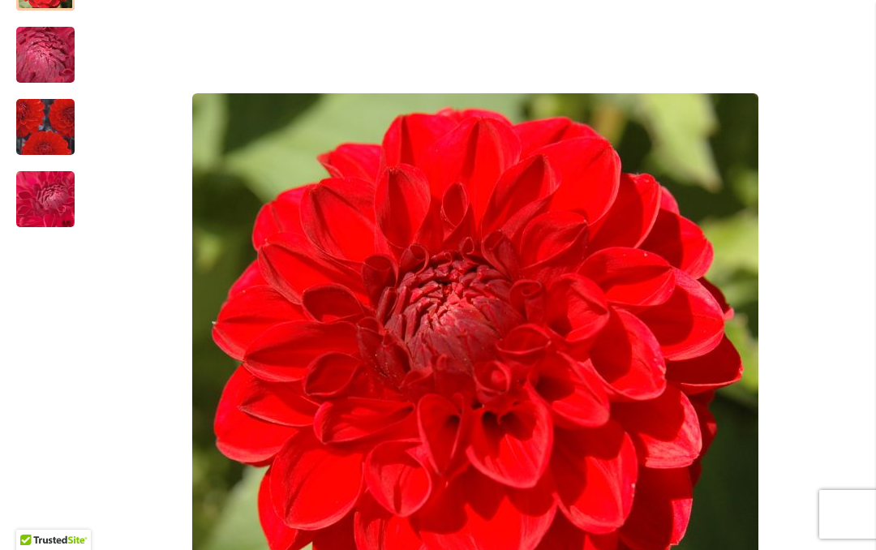
click at [17, 66] on img "SMARTY PANTS" at bounding box center [45, 55] width 117 height 88
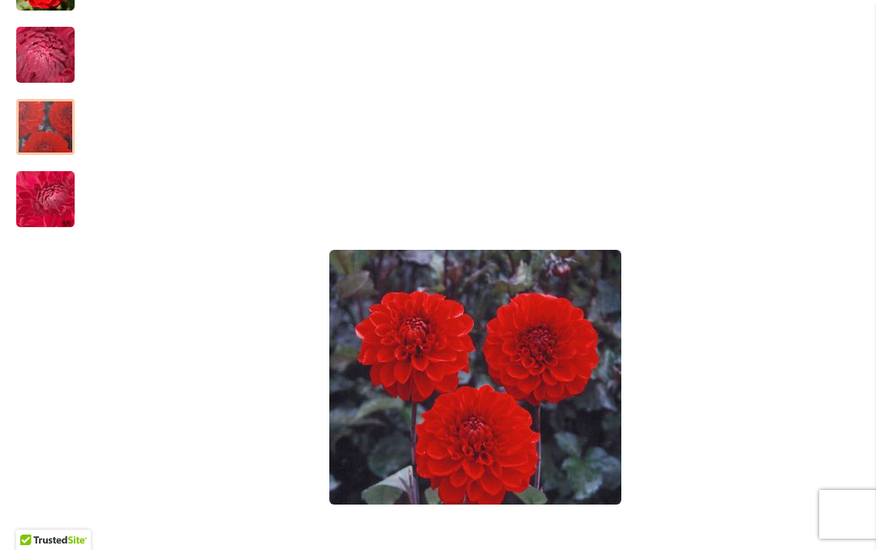
click at [34, 128] on img "SMARTY PANTS" at bounding box center [45, 127] width 117 height 102
click at [45, 204] on img "SMARTY PANTS" at bounding box center [45, 200] width 117 height 88
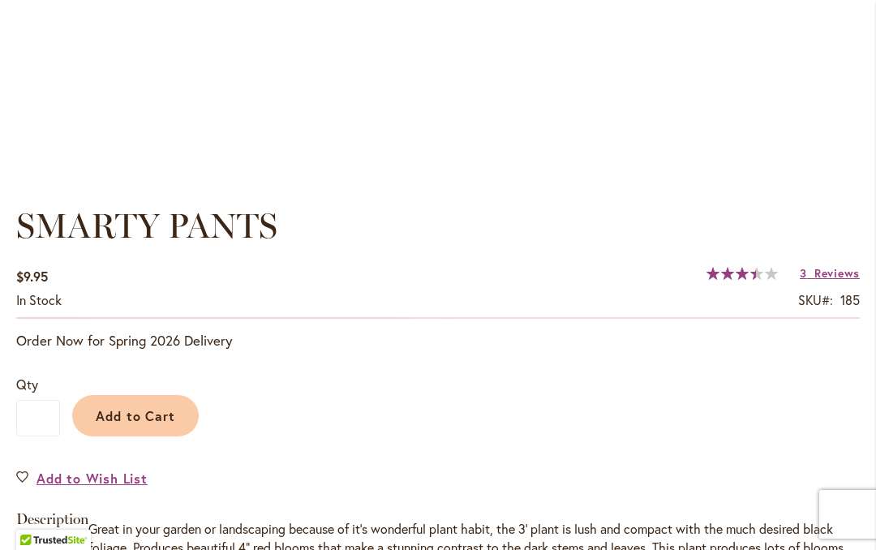
scroll to position [1012, 0]
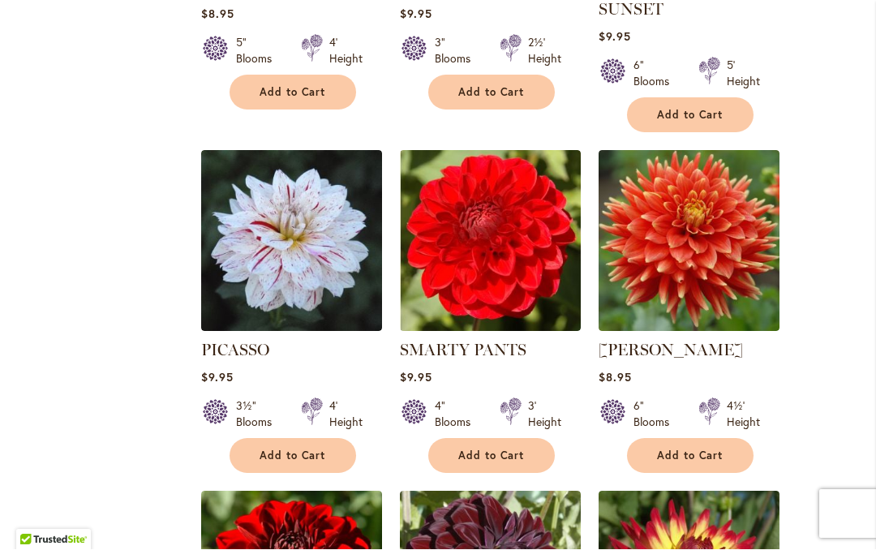
scroll to position [2052, 0]
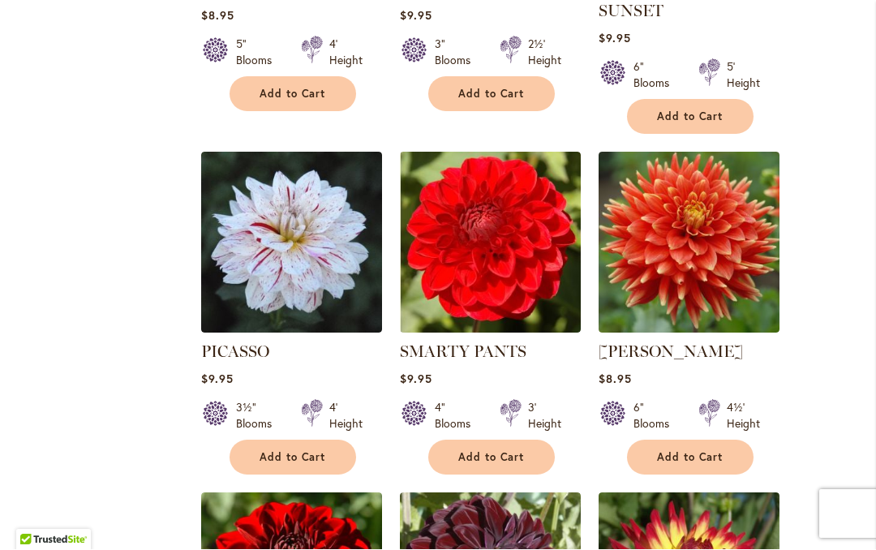
click at [709, 230] on img at bounding box center [689, 243] width 181 height 181
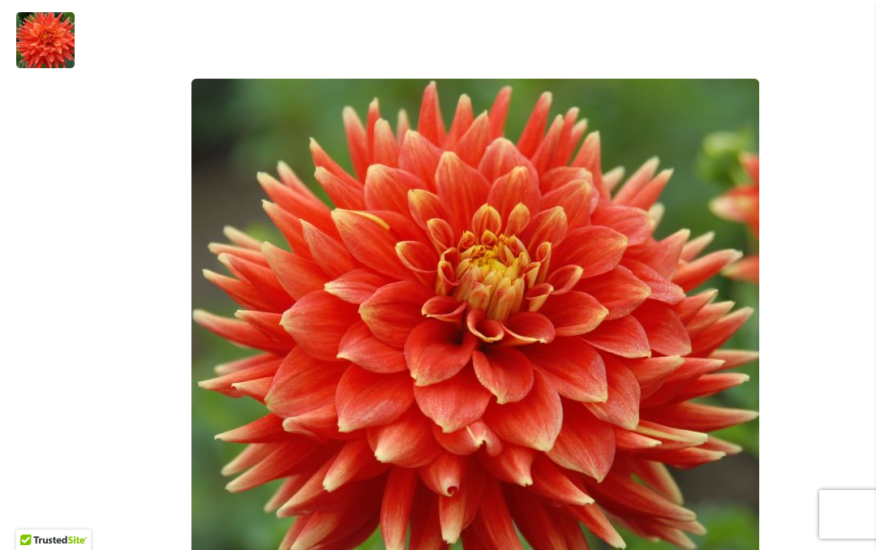
scroll to position [370, 0]
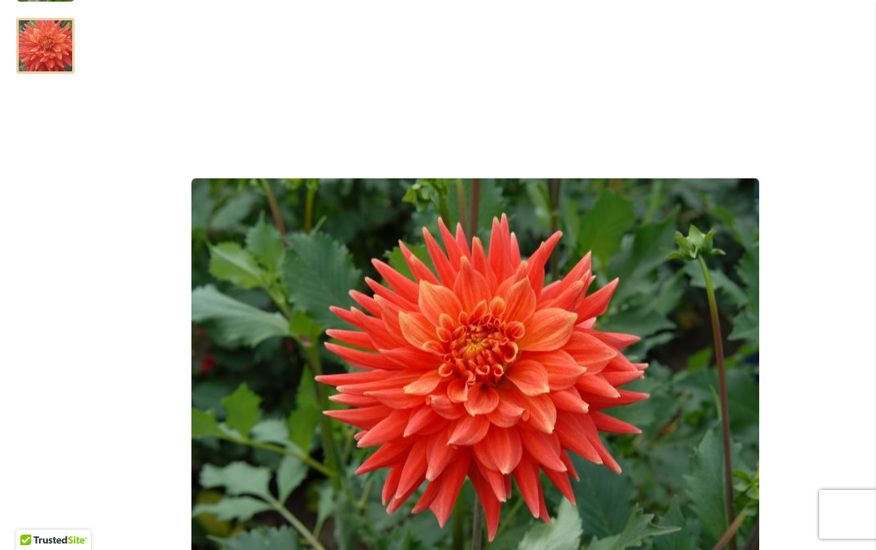
click at [36, 50] on img "STEVEN DAVID" at bounding box center [45, 46] width 117 height 78
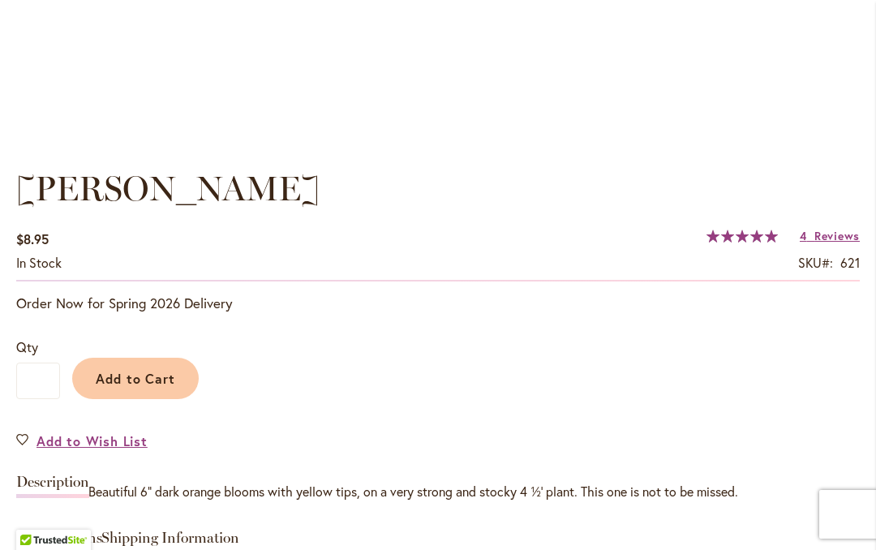
scroll to position [1051, 0]
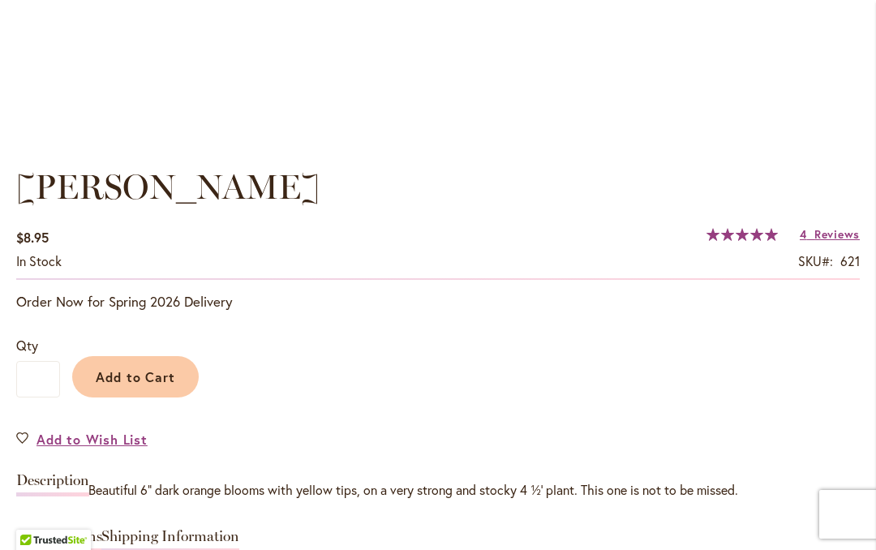
click at [821, 233] on span "Reviews" at bounding box center [836, 233] width 45 height 15
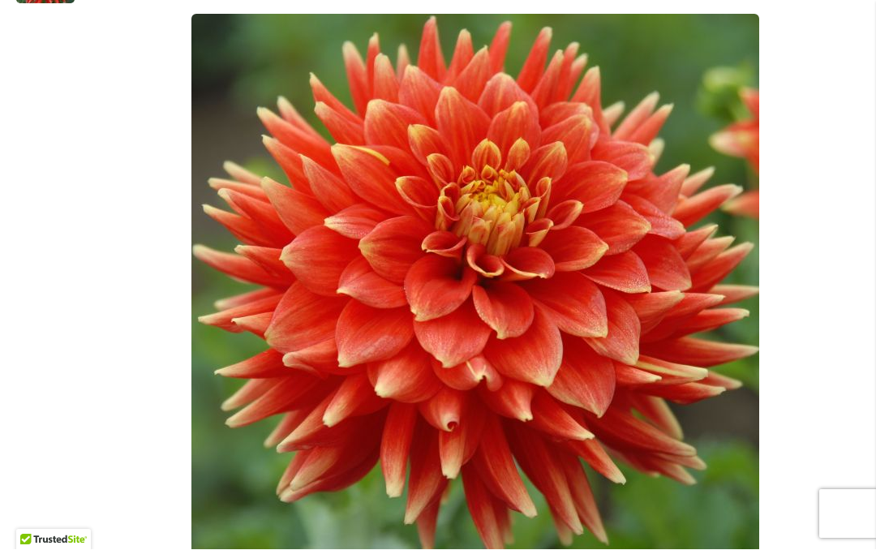
scroll to position [443, 0]
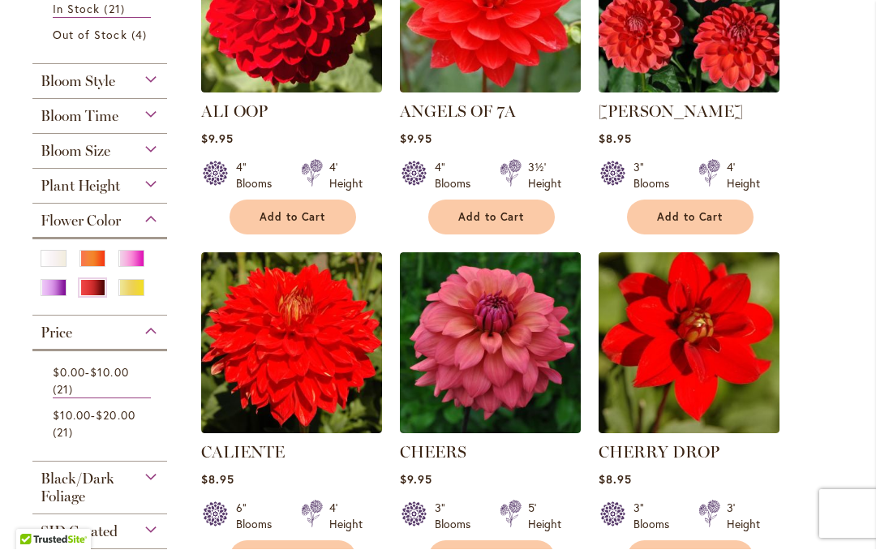
scroll to position [539, 0]
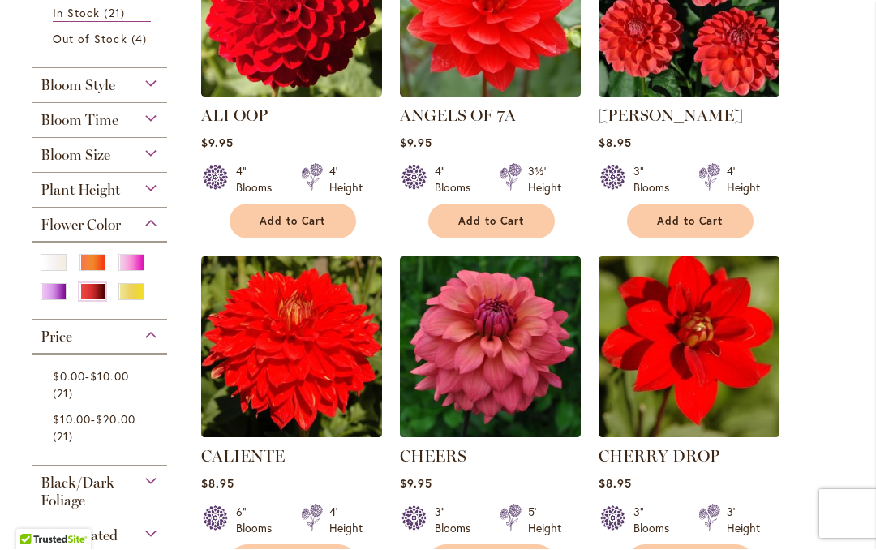
click at [71, 443] on span "21 items" at bounding box center [65, 436] width 24 height 17
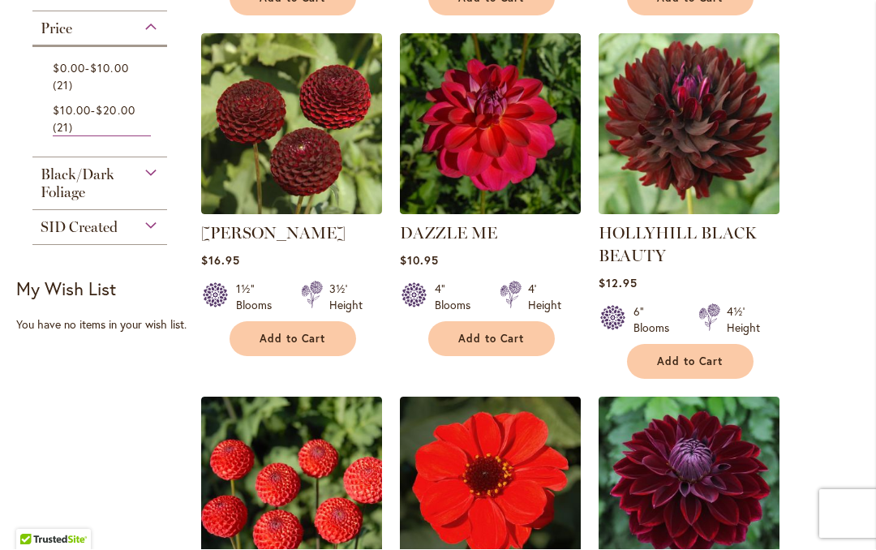
scroll to position [764, 0]
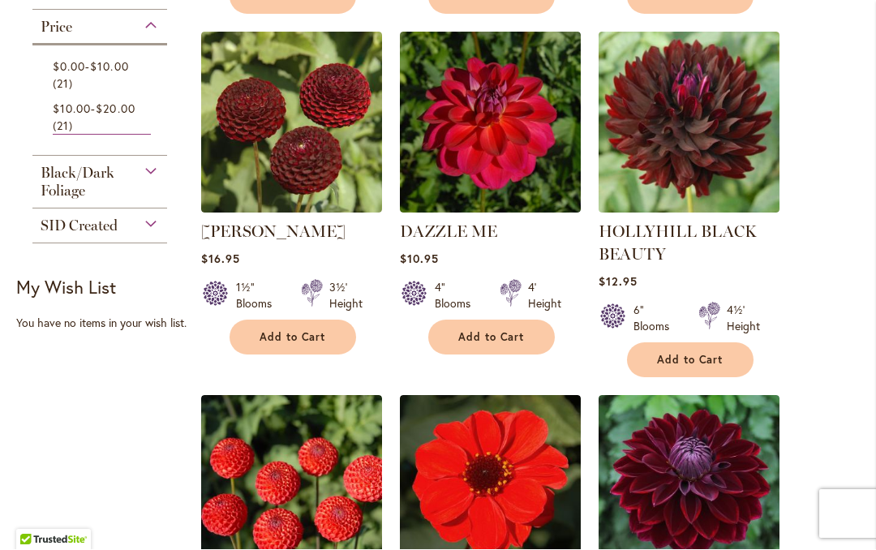
click at [447, 150] on img at bounding box center [490, 122] width 181 height 181
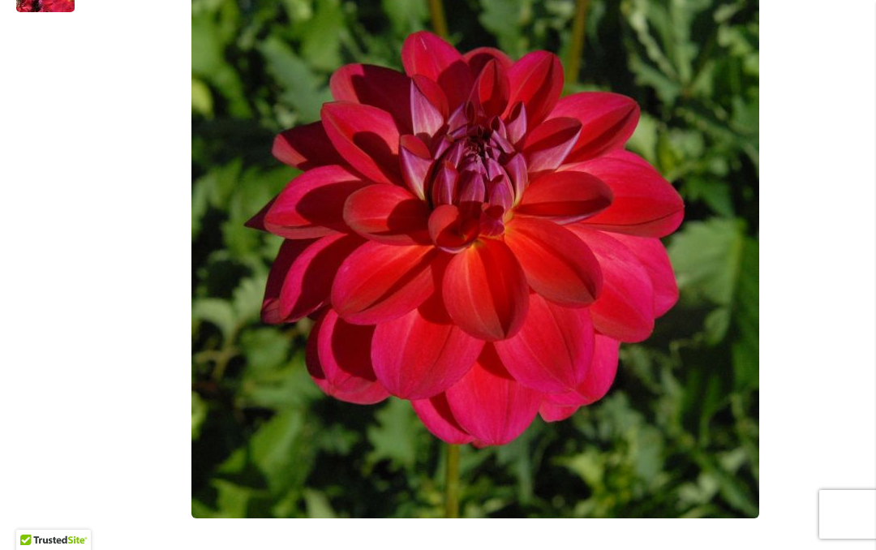
scroll to position [448, 0]
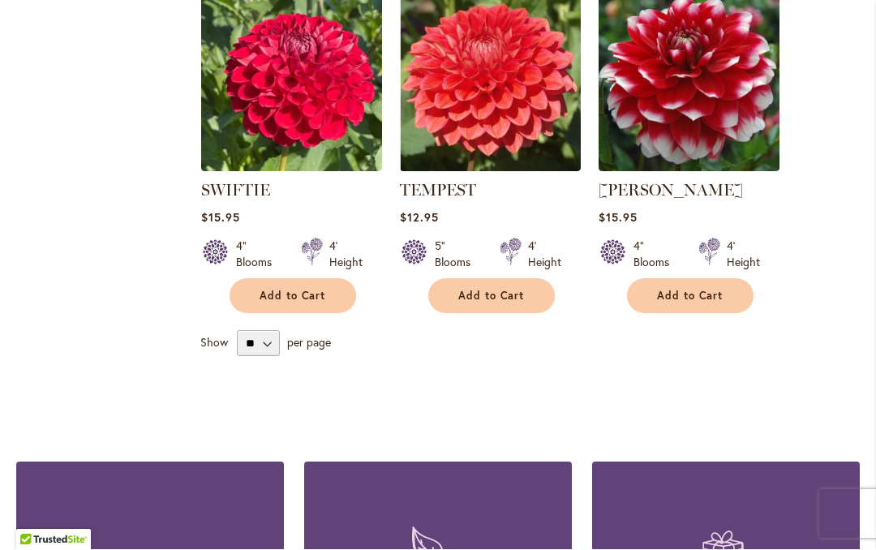
scroll to position [2595, 0]
